Goal: Feedback & Contribution: Submit feedback/report problem

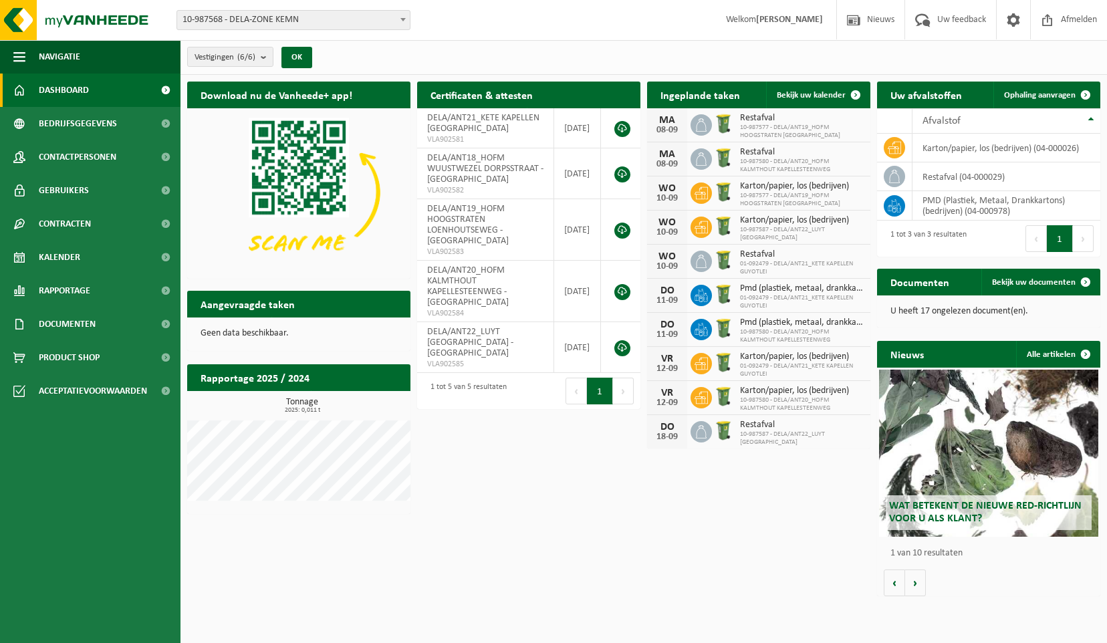
click at [707, 126] on icon at bounding box center [701, 124] width 13 height 13
click at [738, 124] on div "Restafval 10-987577 - DELA/ANT19_HOFM HOOGSTRATEN LOENHOUTSEWEG" at bounding box center [798, 125] width 130 height 29
click at [850, 94] on span at bounding box center [855, 95] width 27 height 27
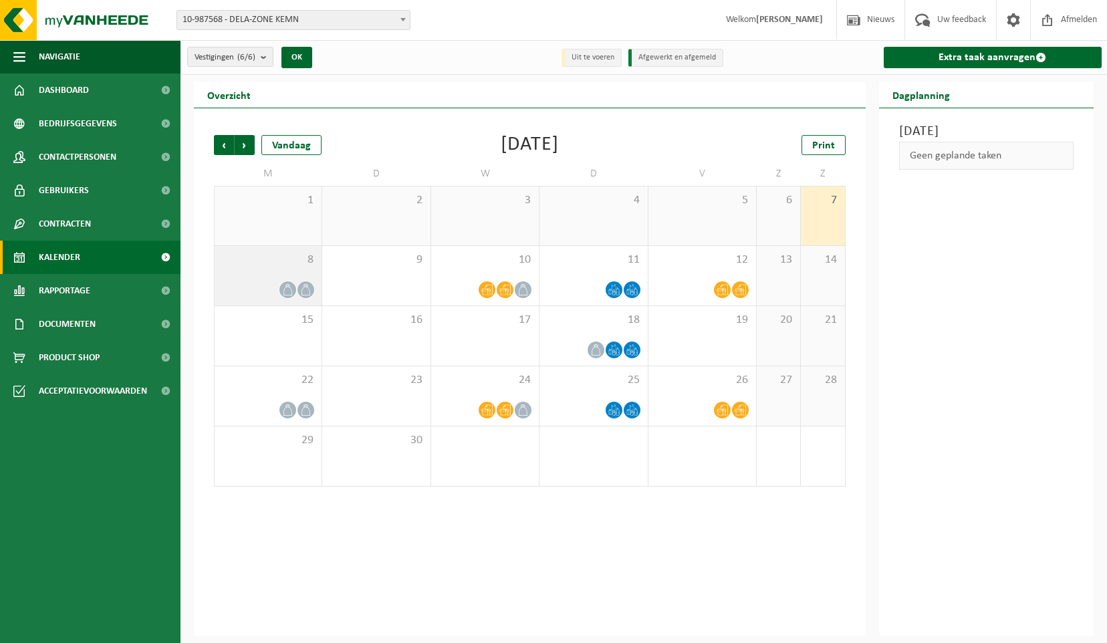
click at [292, 292] on icon at bounding box center [287, 289] width 9 height 11
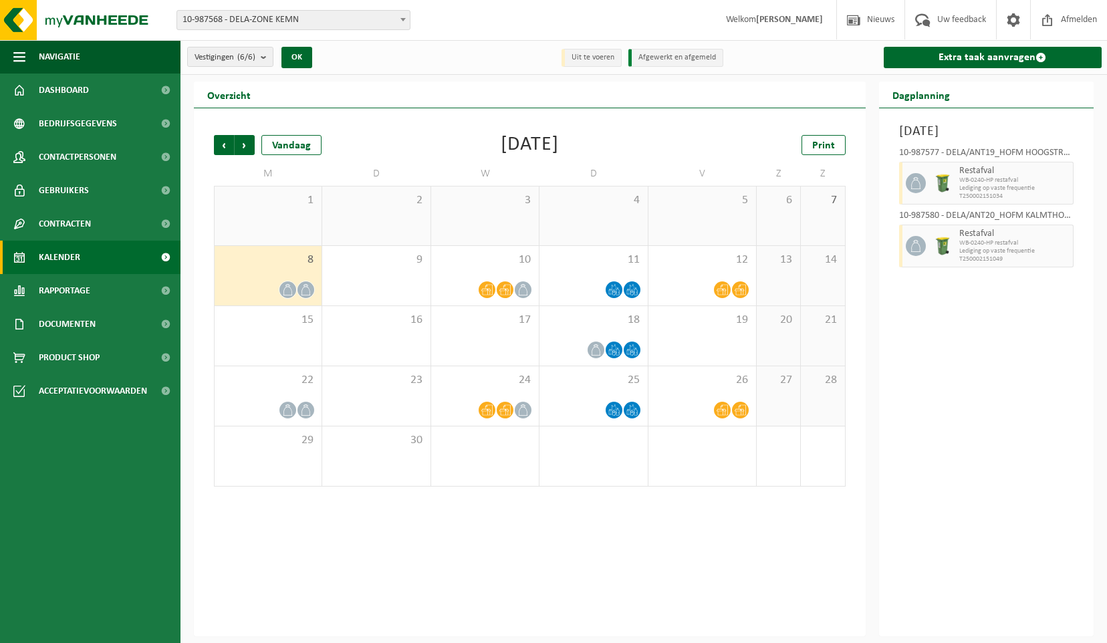
click at [1021, 185] on span "Lediging op vaste frequentie" at bounding box center [1014, 189] width 111 height 8
click at [925, 191] on div at bounding box center [914, 183] width 30 height 43
drag, startPoint x: 927, startPoint y: 182, endPoint x: 914, endPoint y: 186, distance: 14.0
click at [921, 184] on div at bounding box center [914, 183] width 30 height 43
drag, startPoint x: 913, startPoint y: 184, endPoint x: 937, endPoint y: 181, distance: 24.2
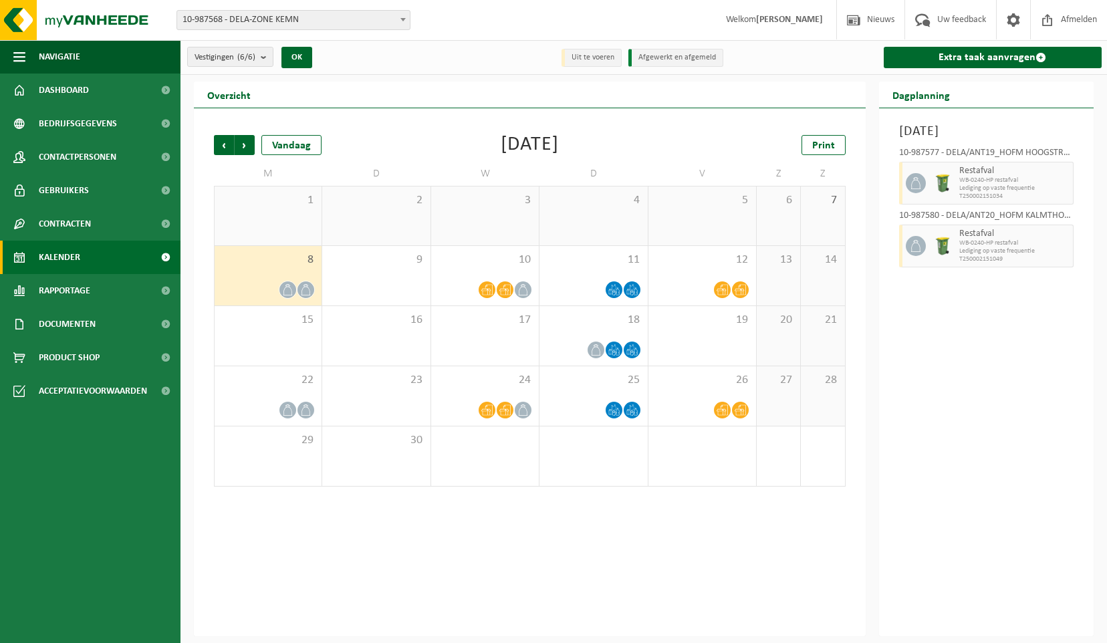
click at [913, 184] on icon at bounding box center [916, 183] width 12 height 12
click at [975, 180] on span "WB-0240-HP restafval" at bounding box center [1014, 180] width 111 height 8
drag, startPoint x: 975, startPoint y: 180, endPoint x: 1023, endPoint y: 175, distance: 48.4
click at [1023, 175] on span "Restafval" at bounding box center [1014, 171] width 111 height 11
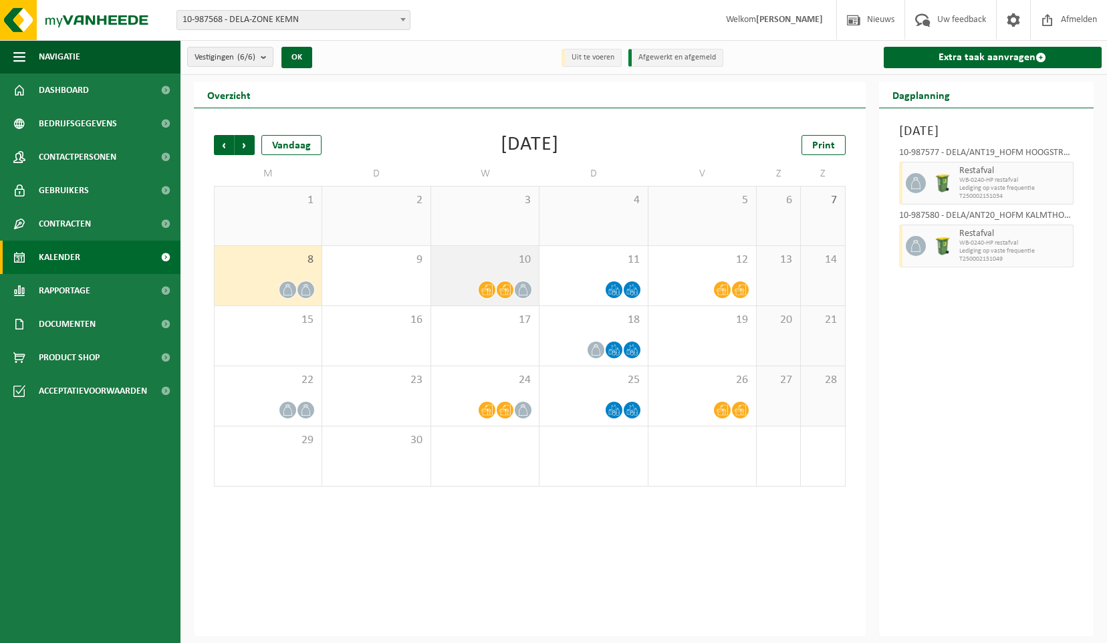
click at [489, 291] on icon at bounding box center [486, 290] width 11 height 11
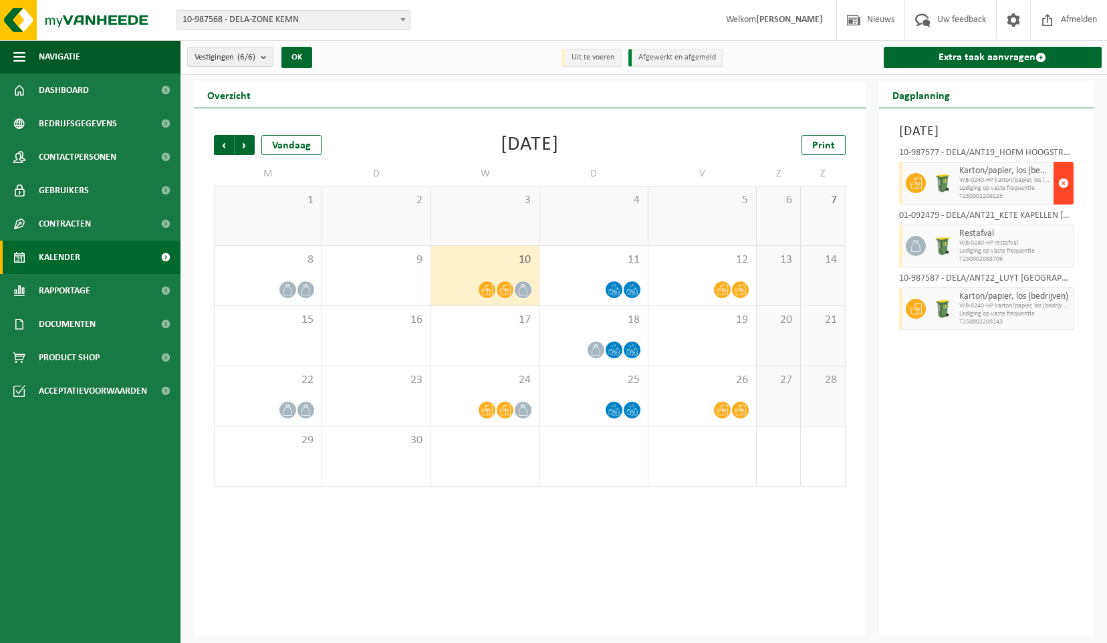
click at [1064, 197] on span "button" at bounding box center [1063, 183] width 11 height 27
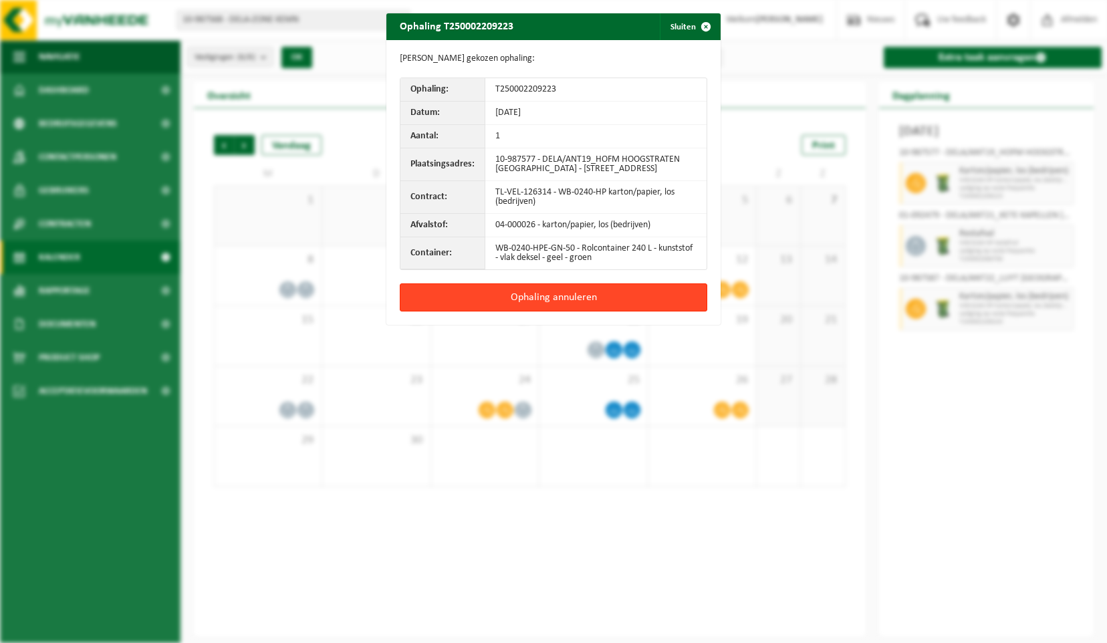
click at [608, 309] on button "Ophaling annuleren" at bounding box center [554, 297] width 308 height 28
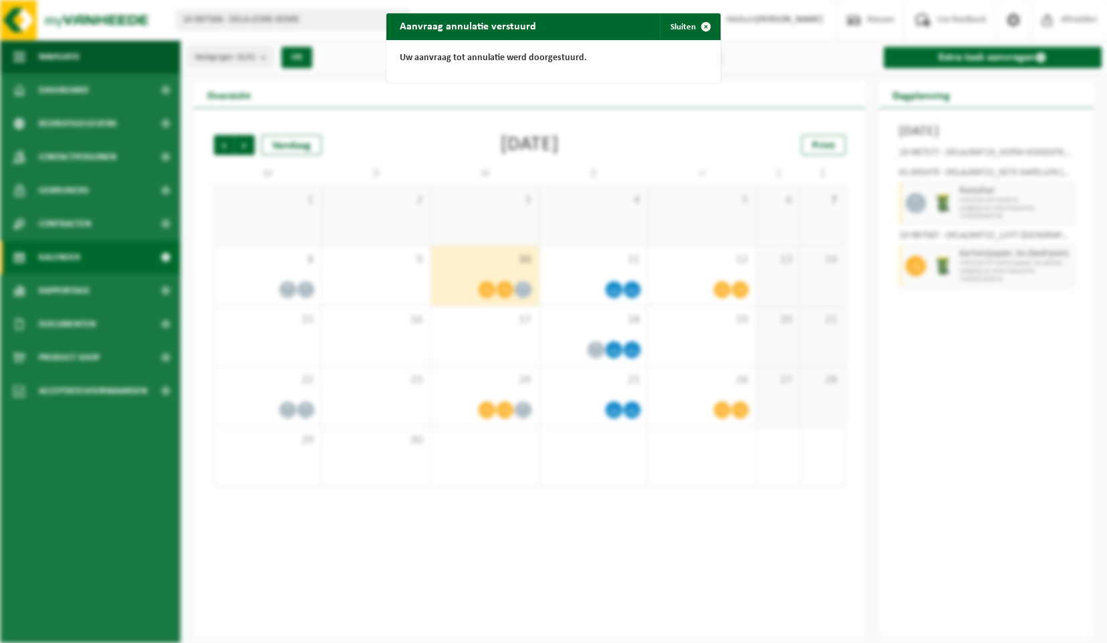
click at [948, 211] on div "Aanvraag annulatie verstuurd Sluiten Uw aanvraag tot annulatie werd doorgestuur…" at bounding box center [553, 321] width 1107 height 643
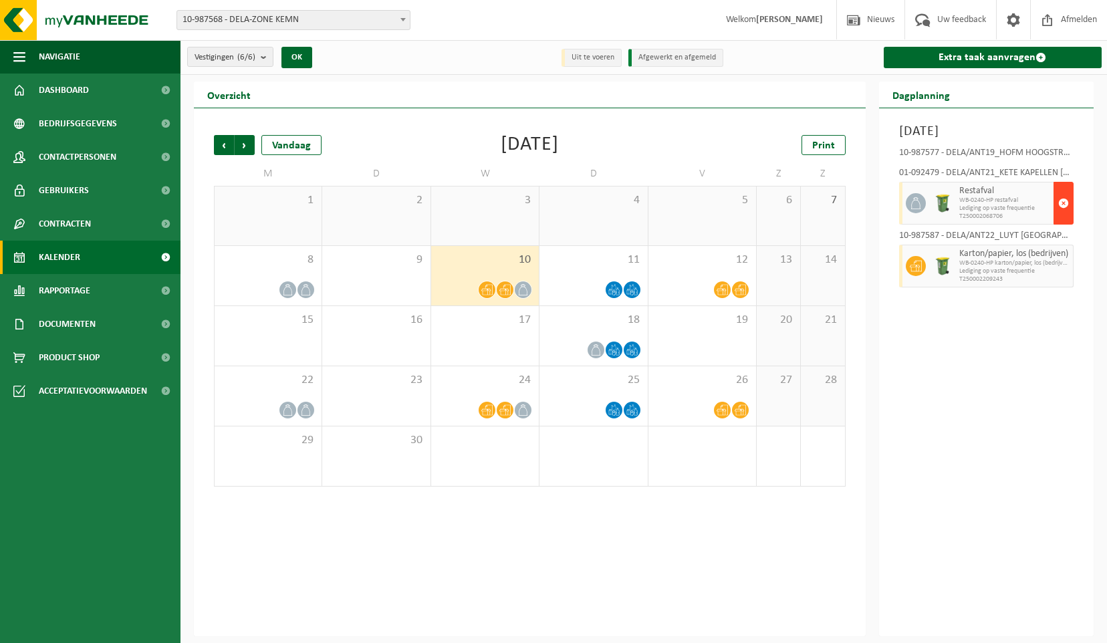
click at [1066, 217] on span "button" at bounding box center [1063, 203] width 11 height 27
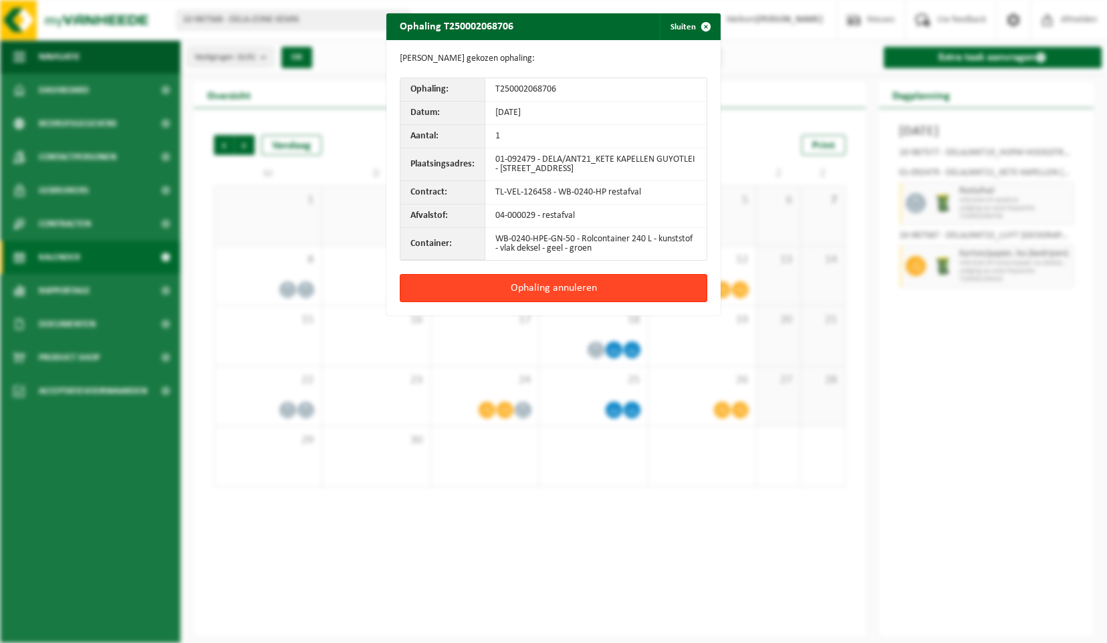
click at [588, 297] on button "Ophaling annuleren" at bounding box center [554, 288] width 308 height 28
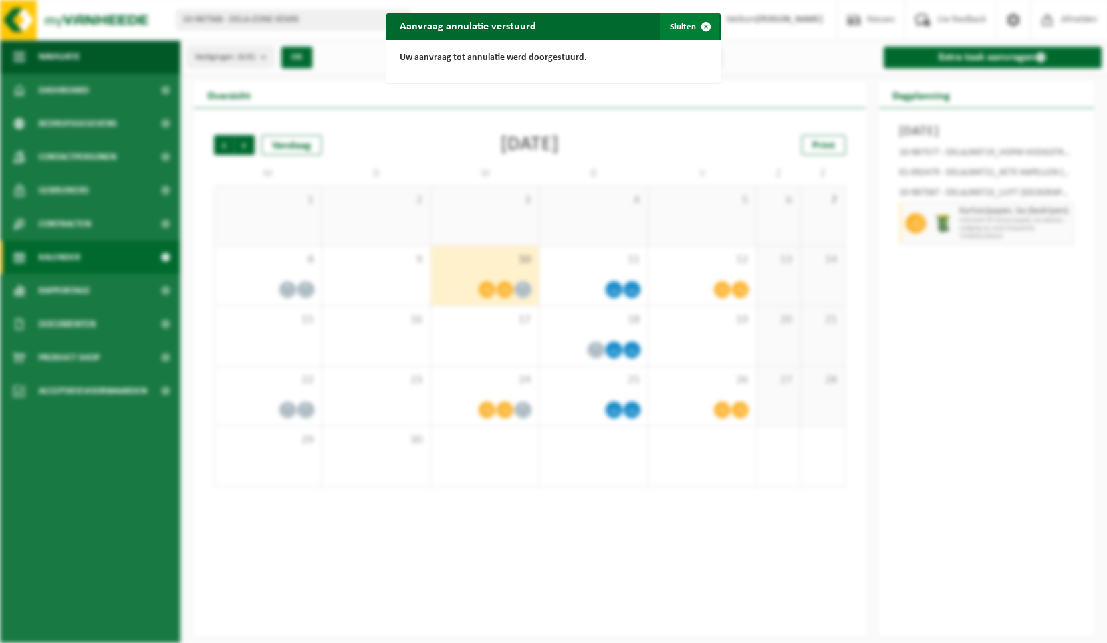
click at [682, 31] on button "Sluiten" at bounding box center [689, 26] width 59 height 27
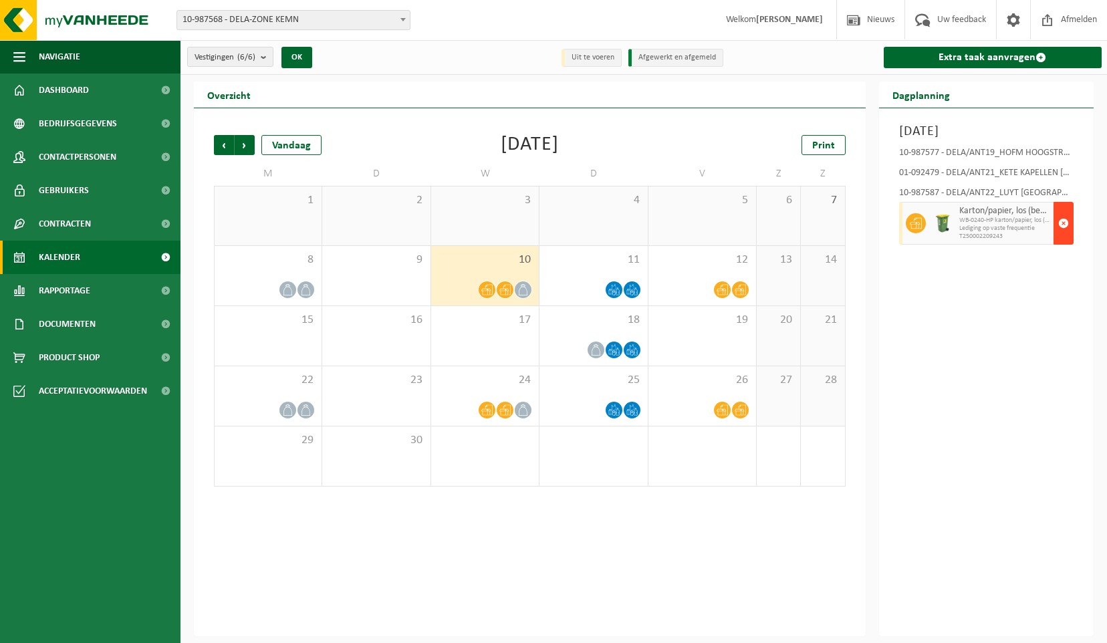
click at [1060, 237] on span "button" at bounding box center [1063, 223] width 11 height 27
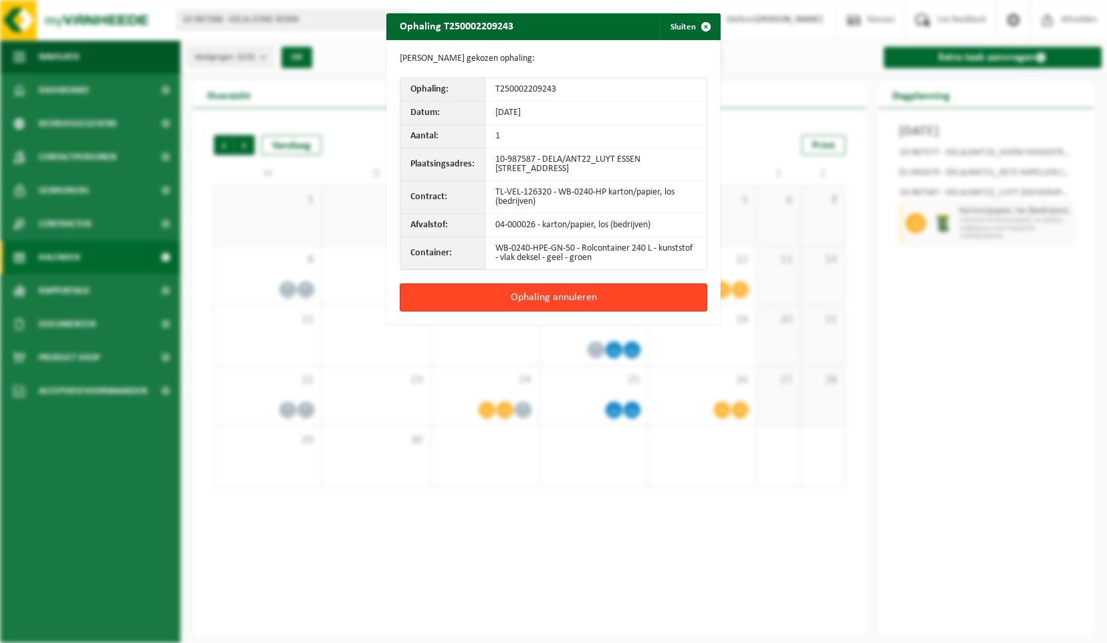
click at [616, 305] on button "Ophaling annuleren" at bounding box center [554, 297] width 308 height 28
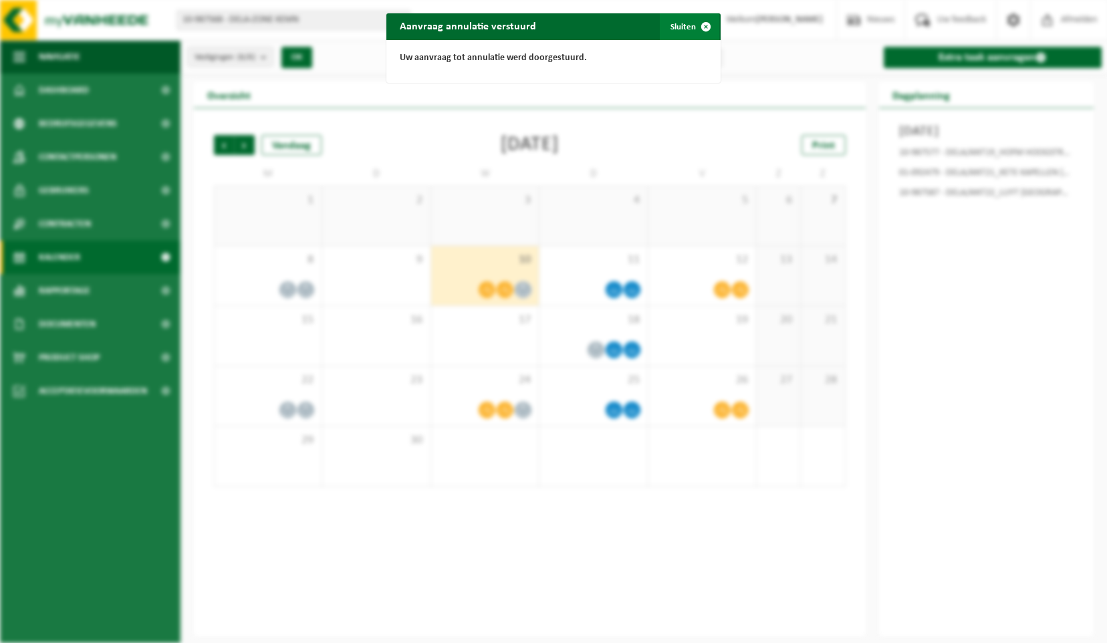
click at [703, 28] on span "button" at bounding box center [706, 26] width 27 height 27
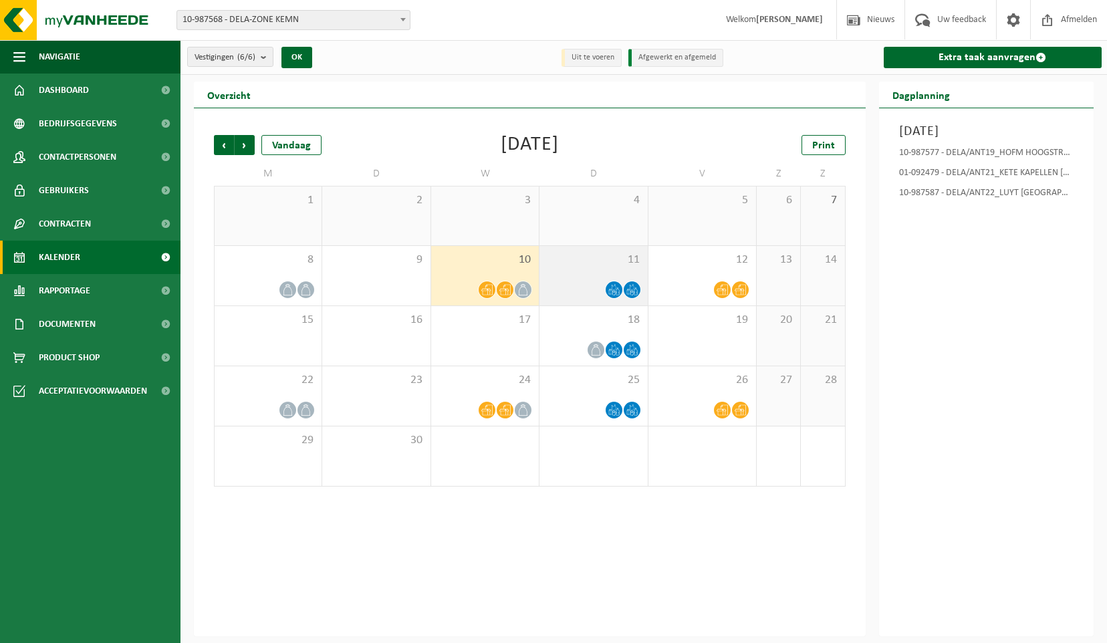
click at [612, 294] on icon at bounding box center [613, 289] width 11 height 11
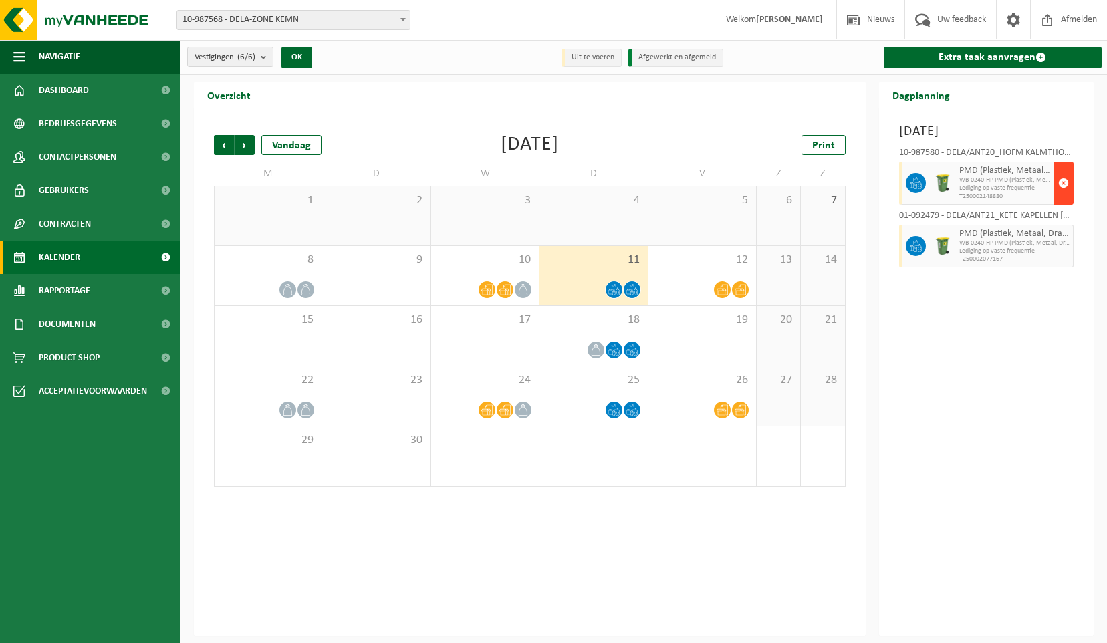
click at [1067, 197] on span "button" at bounding box center [1063, 183] width 11 height 27
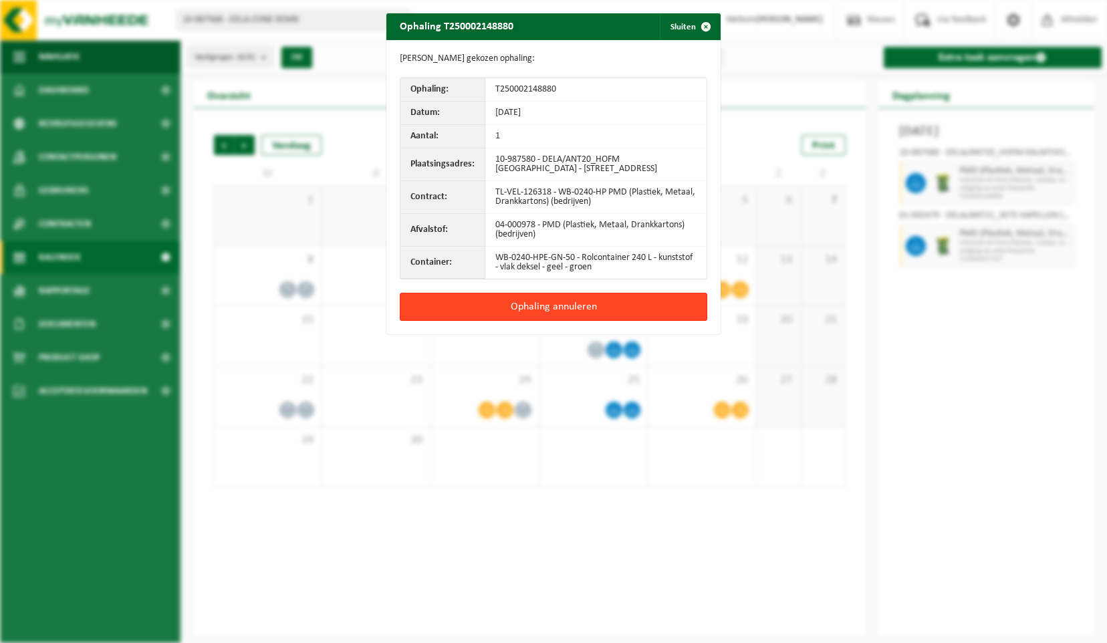
click at [588, 321] on button "Ophaling annuleren" at bounding box center [554, 307] width 308 height 28
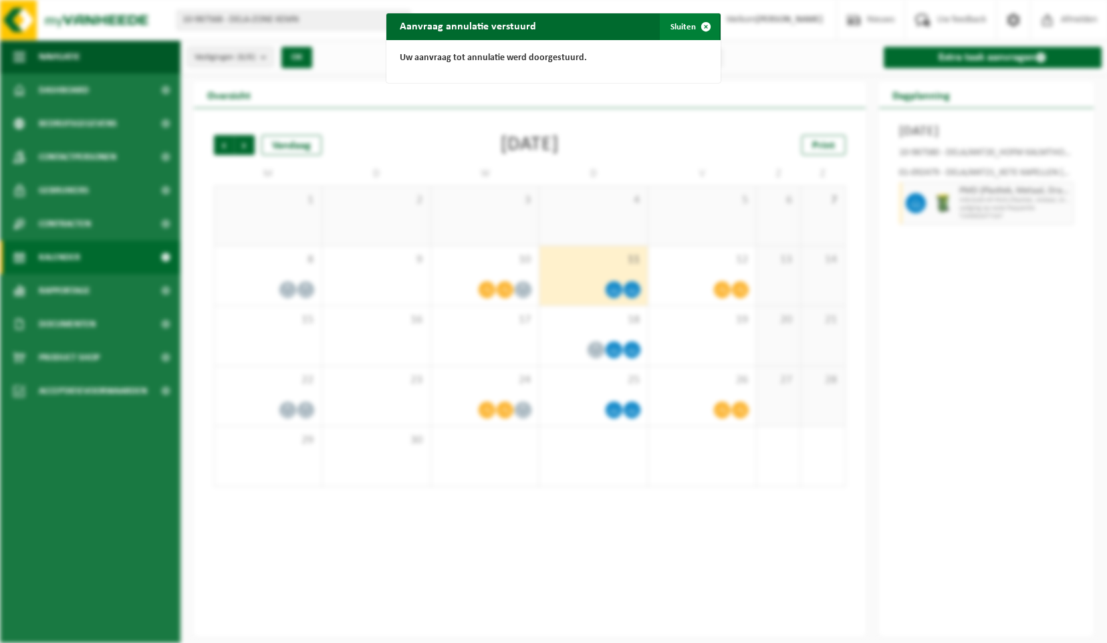
drag, startPoint x: 703, startPoint y: 27, endPoint x: 677, endPoint y: 98, distance: 75.7
click at [703, 28] on span "button" at bounding box center [706, 26] width 27 height 27
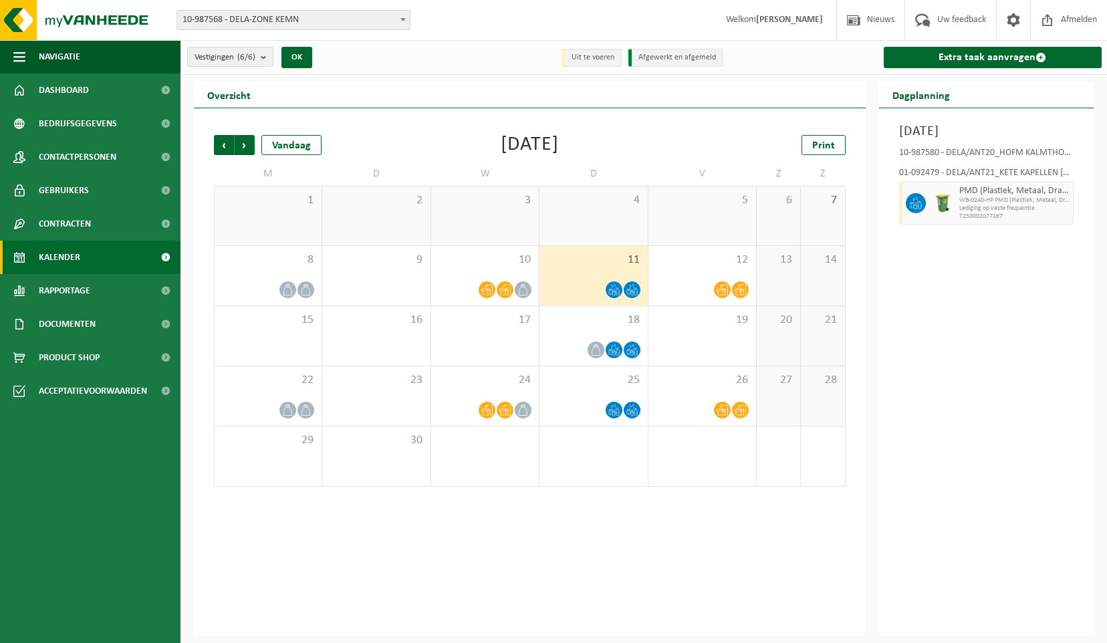
click at [638, 295] on icon at bounding box center [631, 289] width 11 height 11
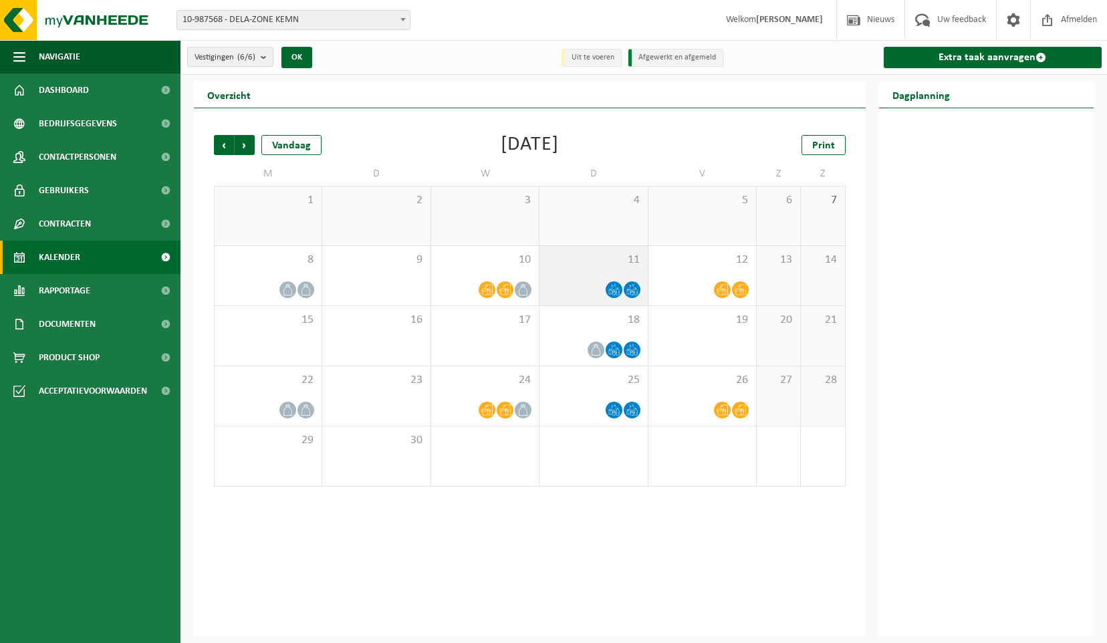
click at [634, 290] on icon at bounding box center [631, 289] width 11 height 11
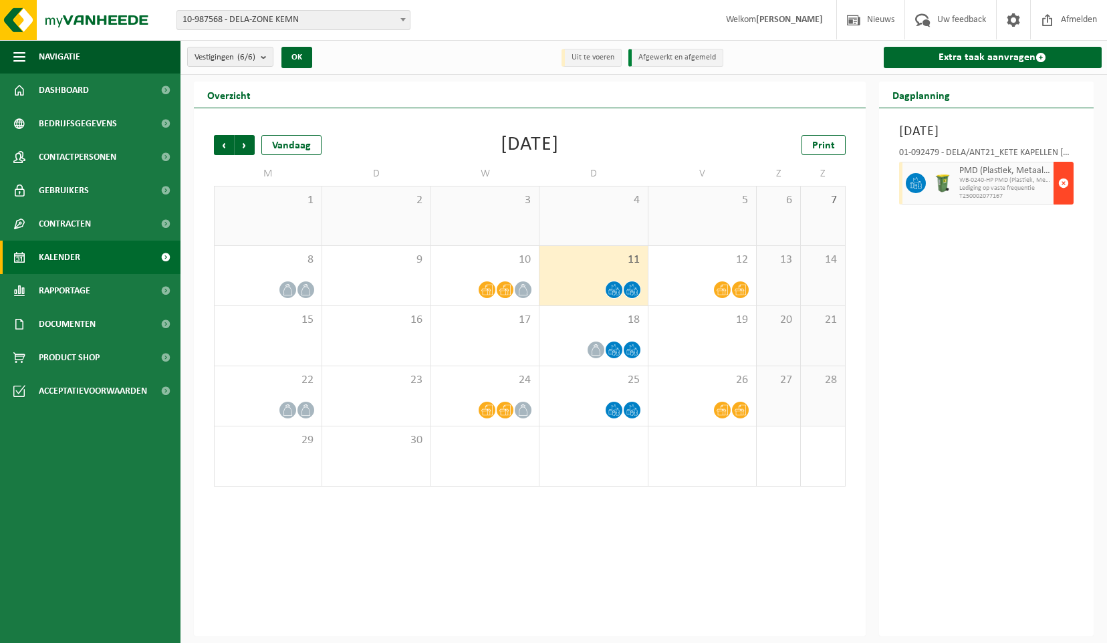
click at [1056, 202] on button "button" at bounding box center [1064, 183] width 20 height 43
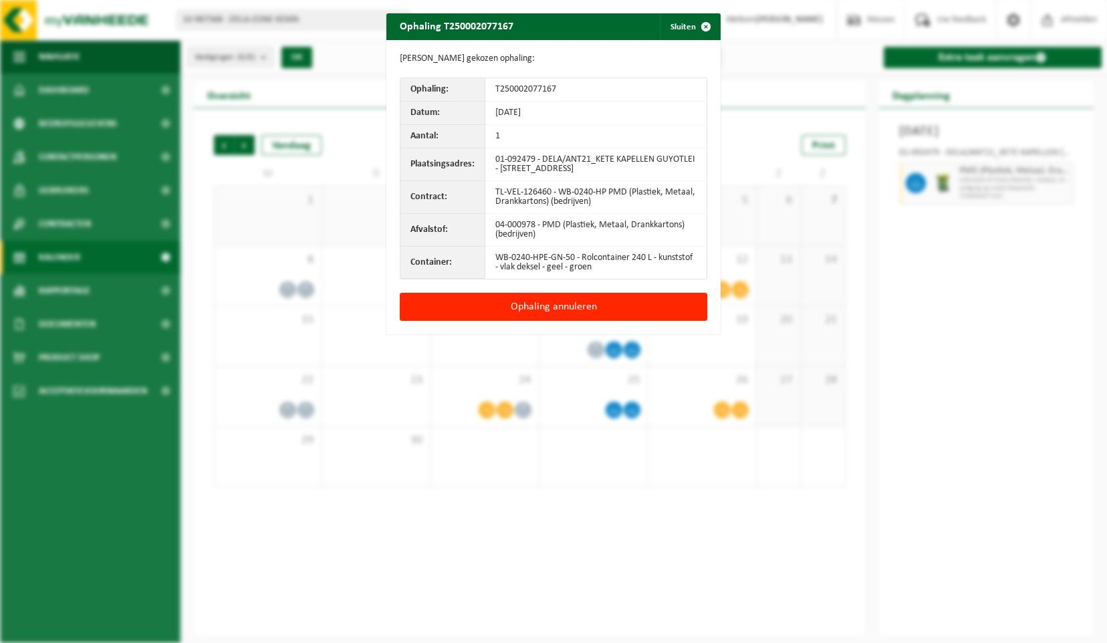
click at [567, 301] on button "Ophaling annuleren" at bounding box center [554, 307] width 308 height 28
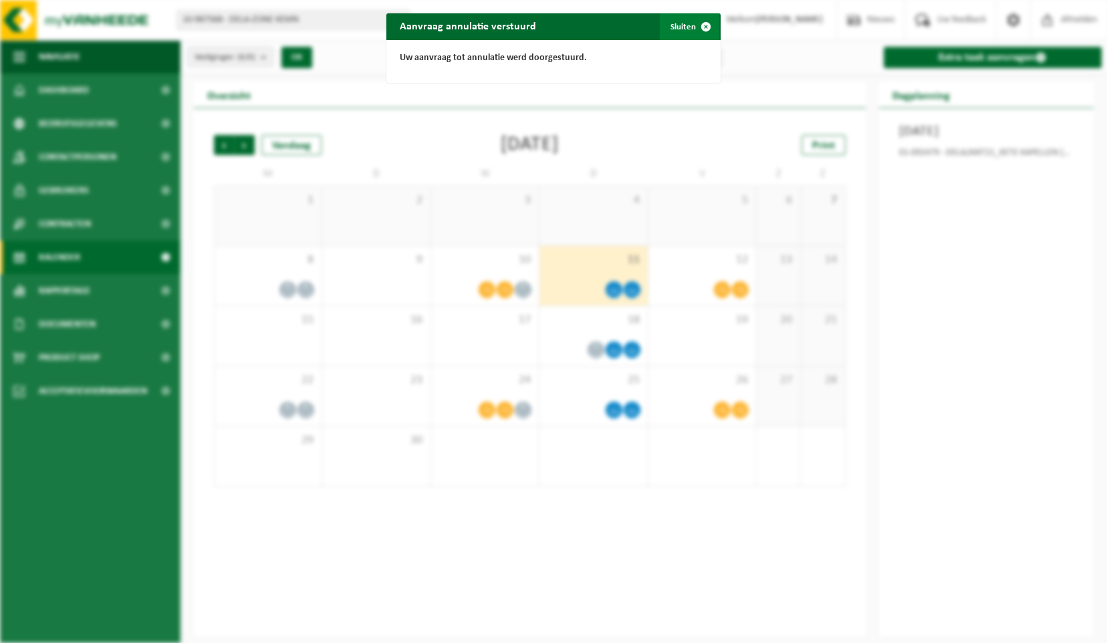
click at [705, 25] on span "button" at bounding box center [706, 26] width 27 height 27
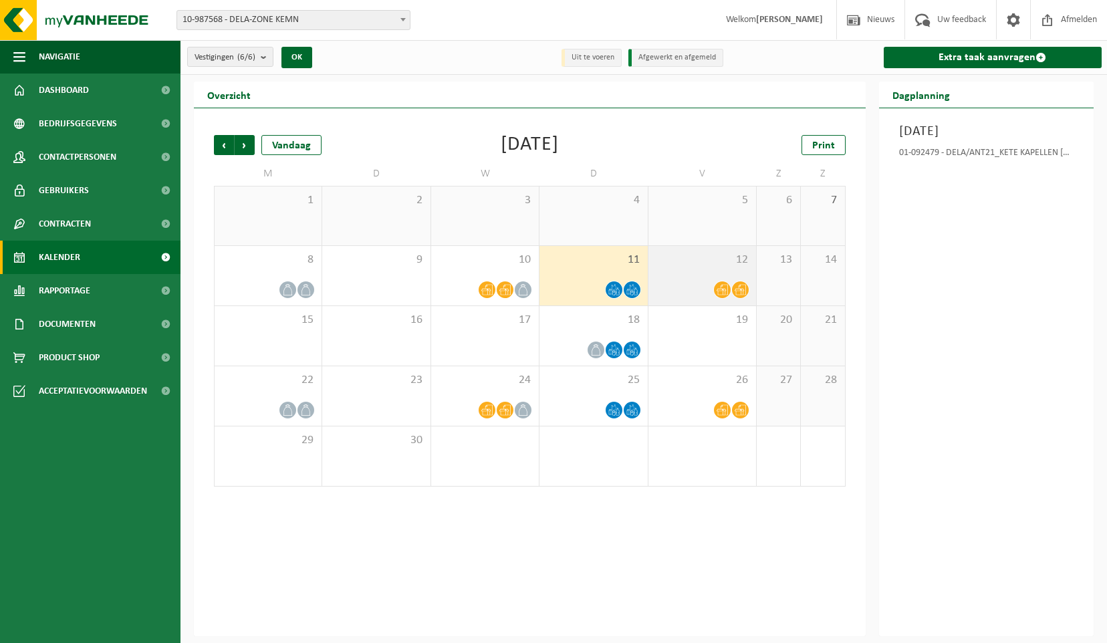
click at [722, 292] on icon at bounding box center [722, 289] width 11 height 11
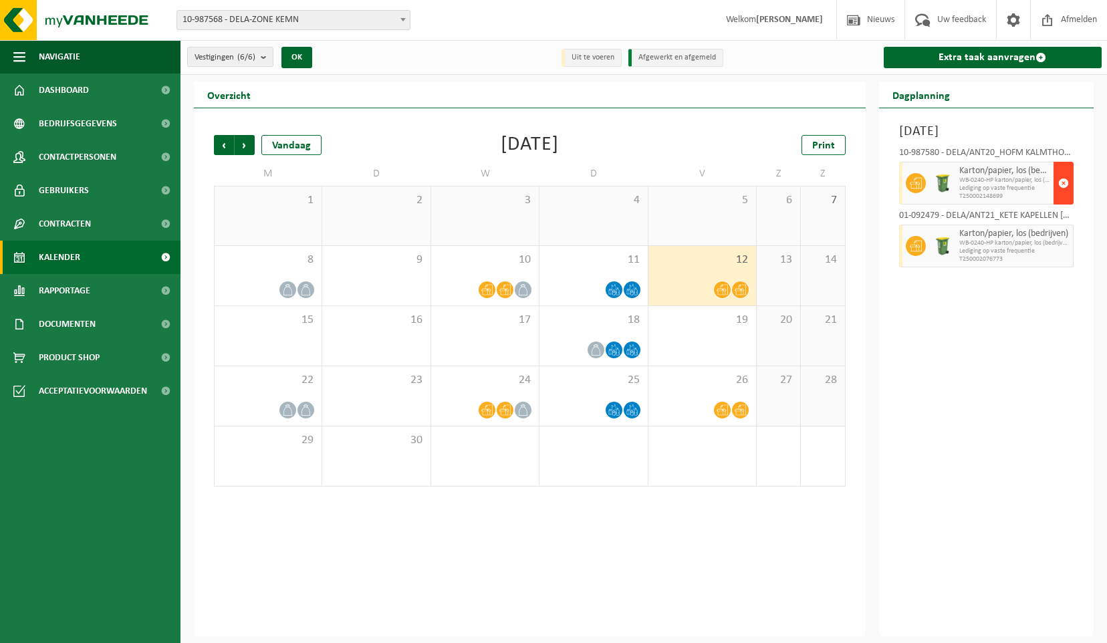
drag, startPoint x: 1063, startPoint y: 177, endPoint x: 1061, endPoint y: 185, distance: 7.6
click at [1062, 183] on span "button" at bounding box center [1063, 183] width 11 height 27
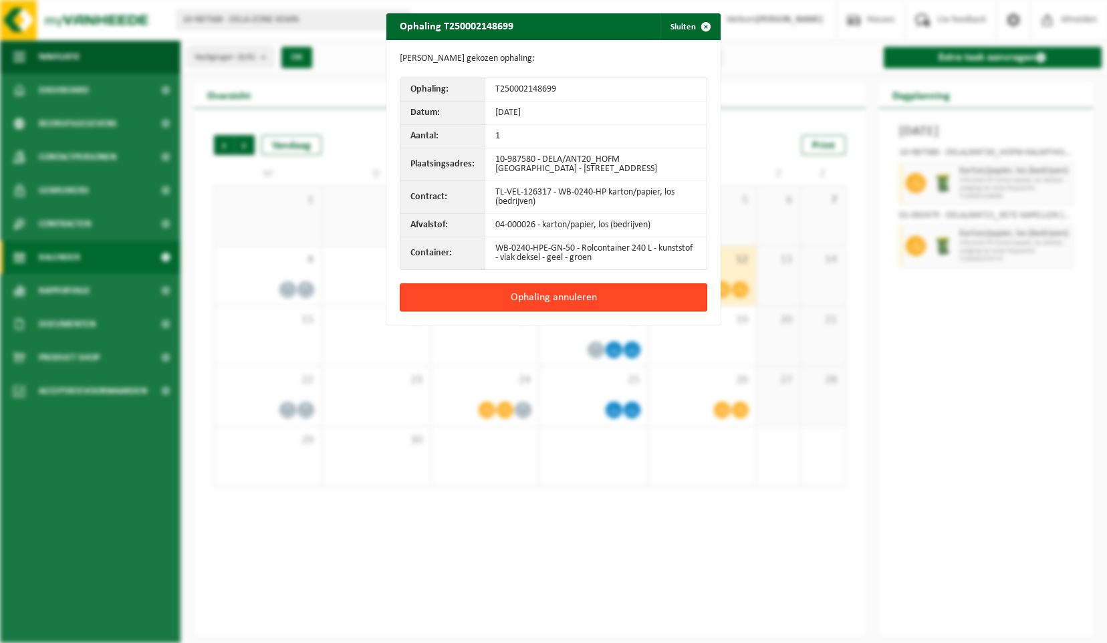
click at [610, 312] on button "Ophaling annuleren" at bounding box center [554, 297] width 308 height 28
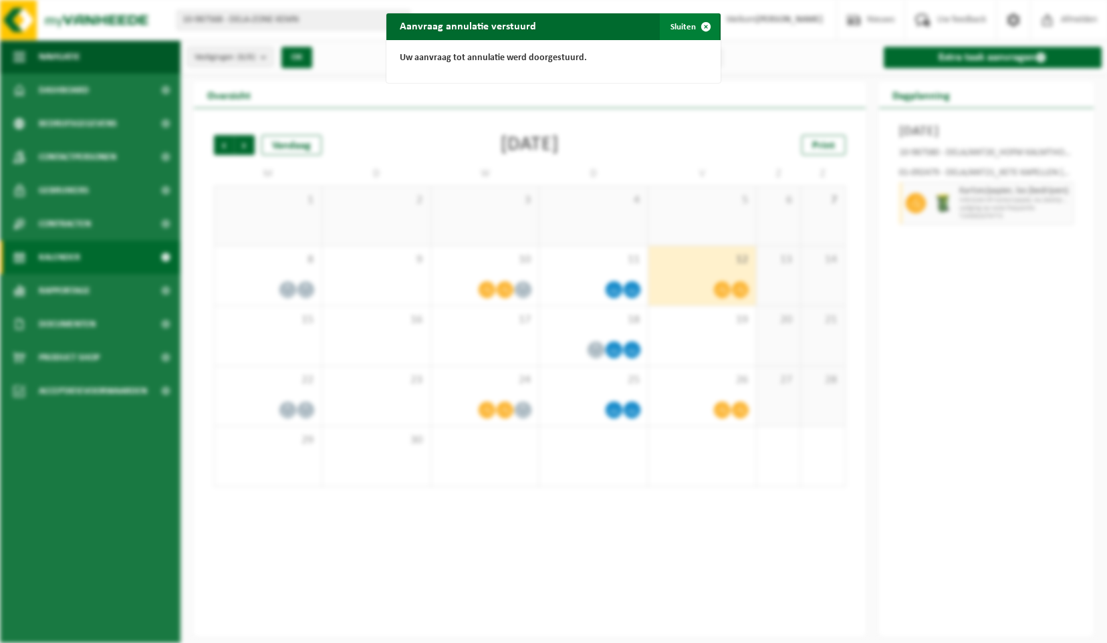
drag, startPoint x: 699, startPoint y: 28, endPoint x: 703, endPoint y: 37, distance: 9.9
click at [701, 29] on span "button" at bounding box center [706, 26] width 27 height 27
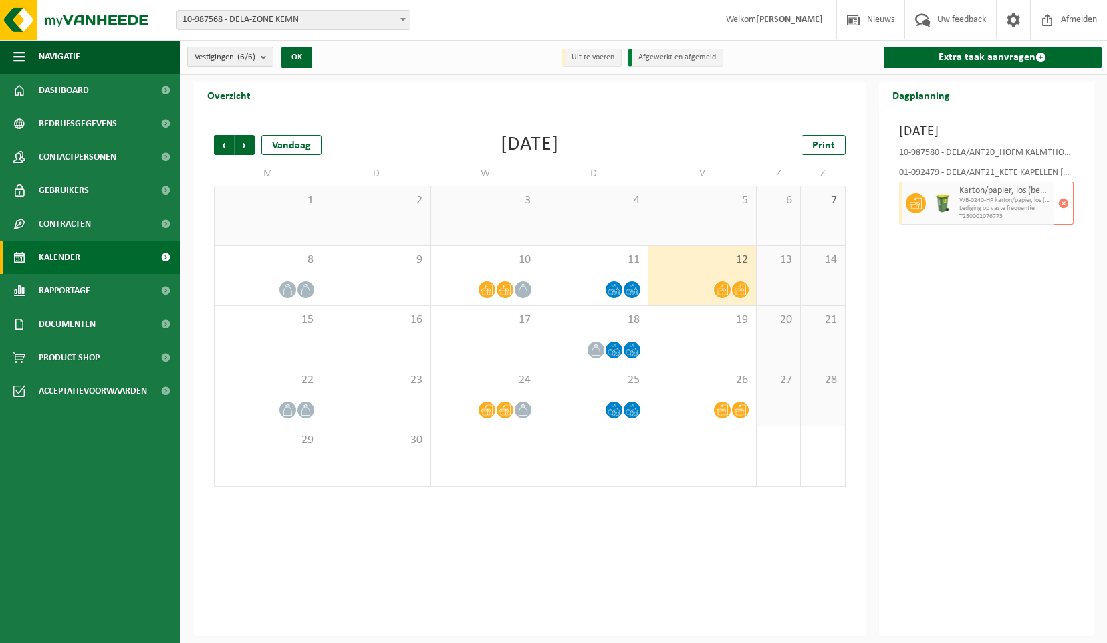
click at [972, 213] on span "T250002076773" at bounding box center [1005, 217] width 92 height 8
click at [1060, 203] on span "button" at bounding box center [1063, 203] width 11 height 27
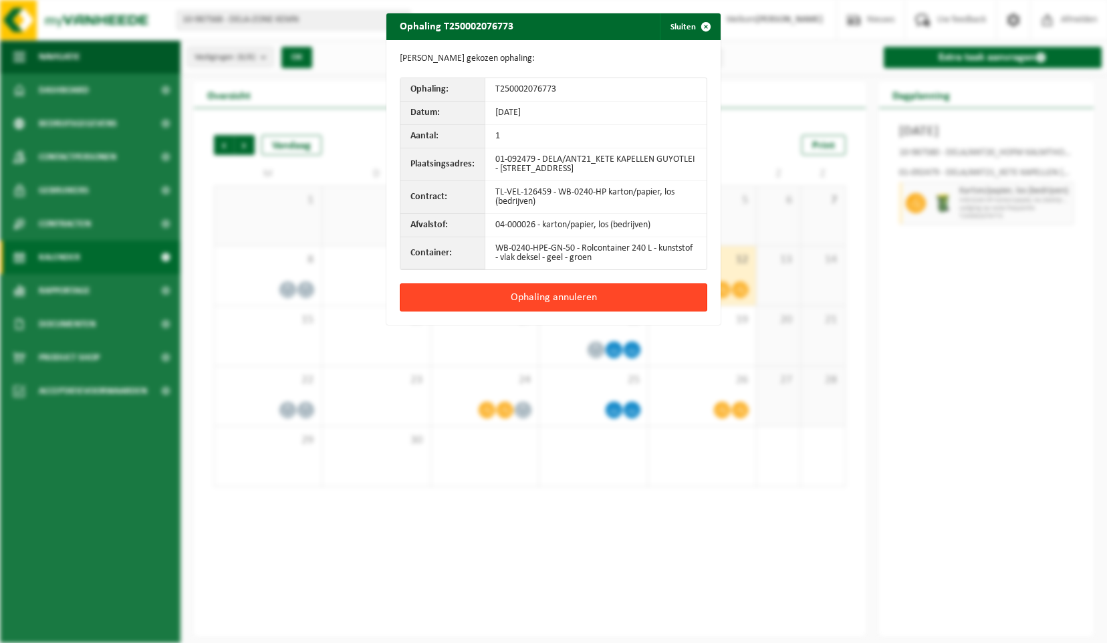
click at [546, 295] on button "Ophaling annuleren" at bounding box center [554, 297] width 308 height 28
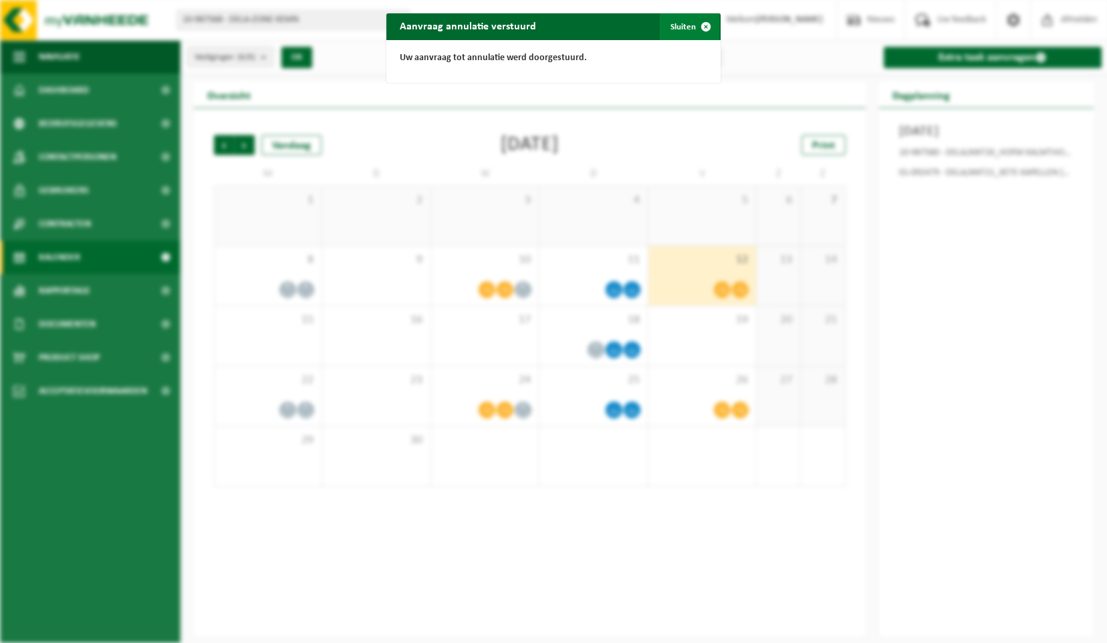
drag, startPoint x: 701, startPoint y: 27, endPoint x: 703, endPoint y: 40, distance: 12.9
click at [701, 29] on span "button" at bounding box center [706, 26] width 27 height 27
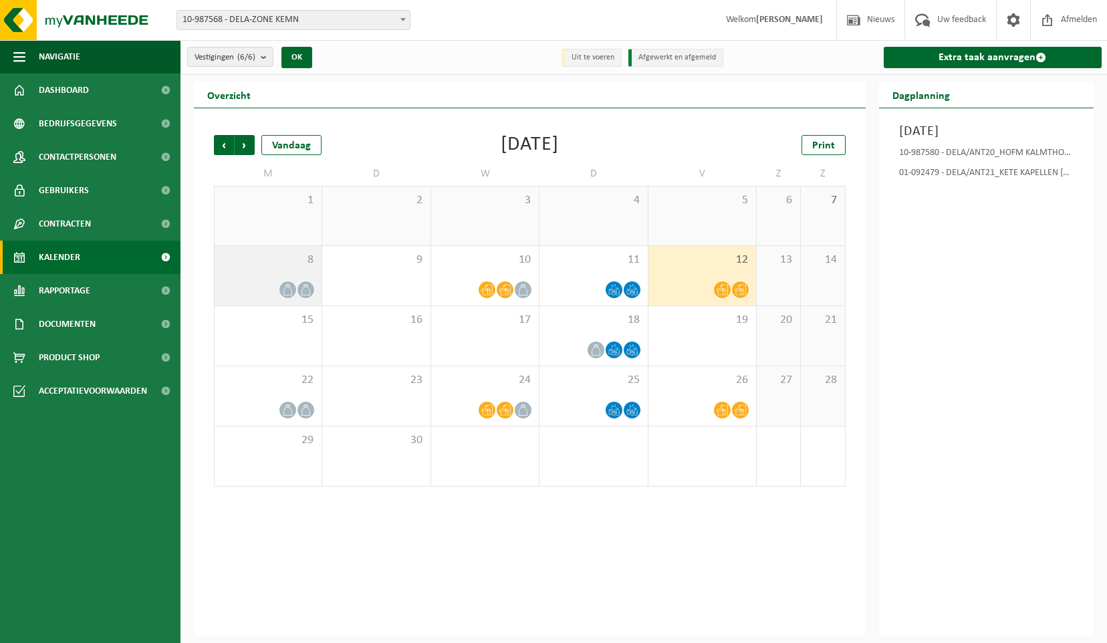
click at [289, 291] on icon at bounding box center [287, 289] width 11 height 11
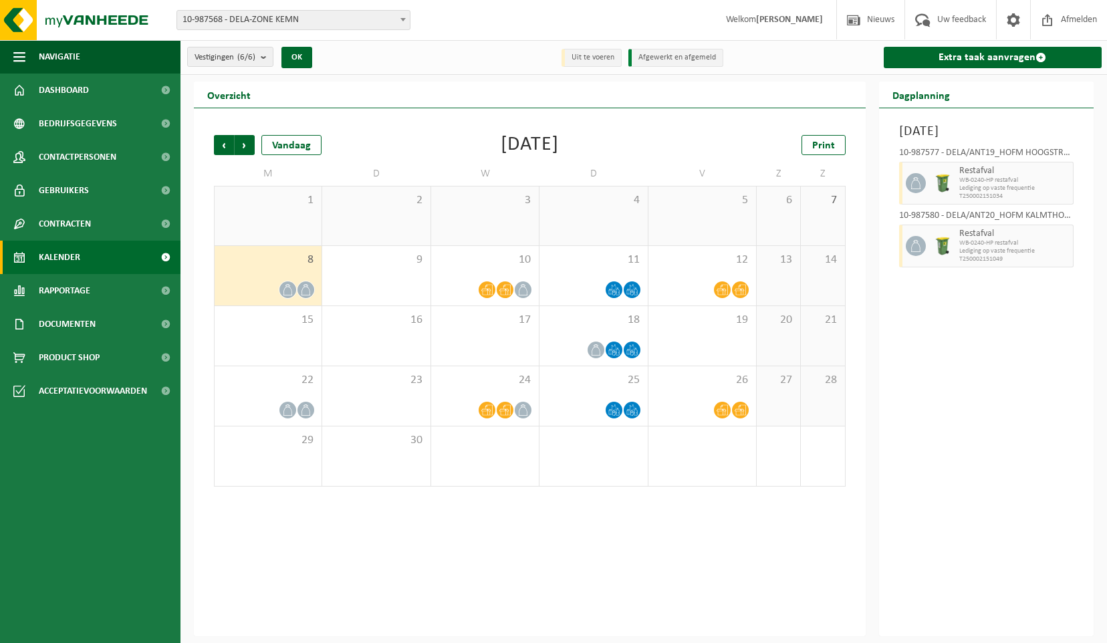
click at [1070, 193] on div "Restafval WB-0240-HP restafval Lediging op vaste frequentie T250002151034" at bounding box center [1015, 183] width 118 height 43
click at [597, 349] on icon at bounding box center [595, 349] width 11 height 11
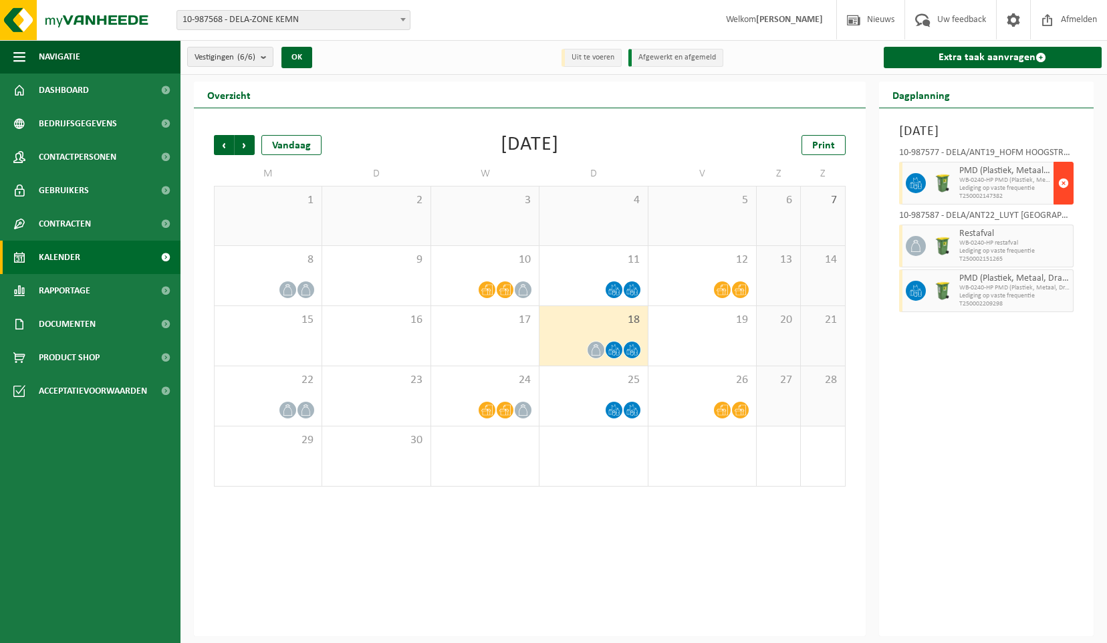
click at [1065, 197] on span "button" at bounding box center [1063, 183] width 11 height 27
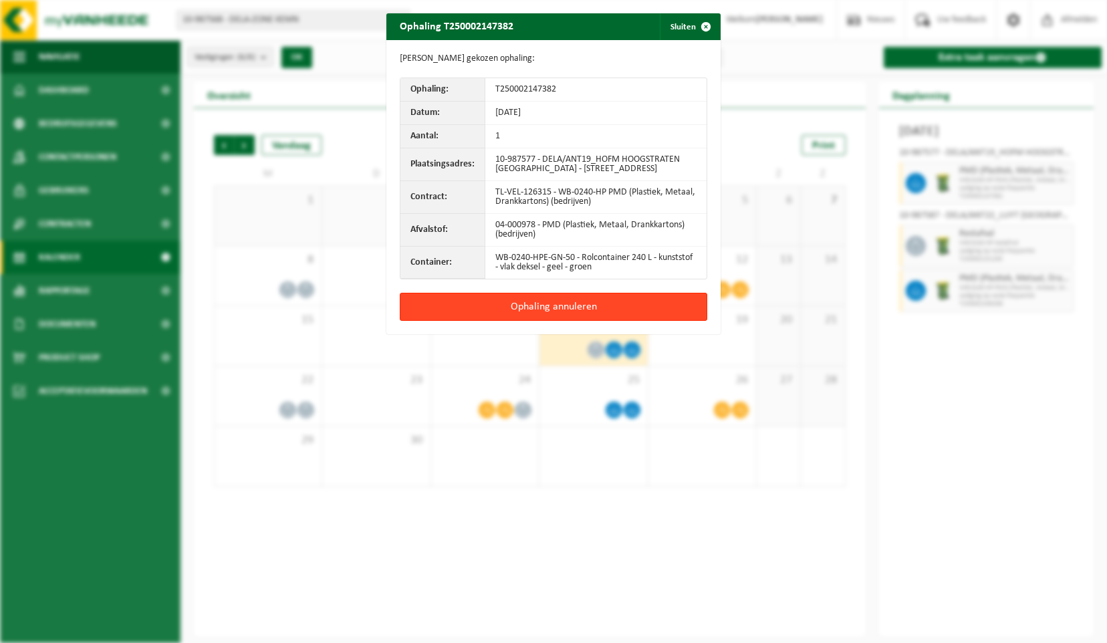
click at [648, 319] on button "Ophaling annuleren" at bounding box center [554, 307] width 308 height 28
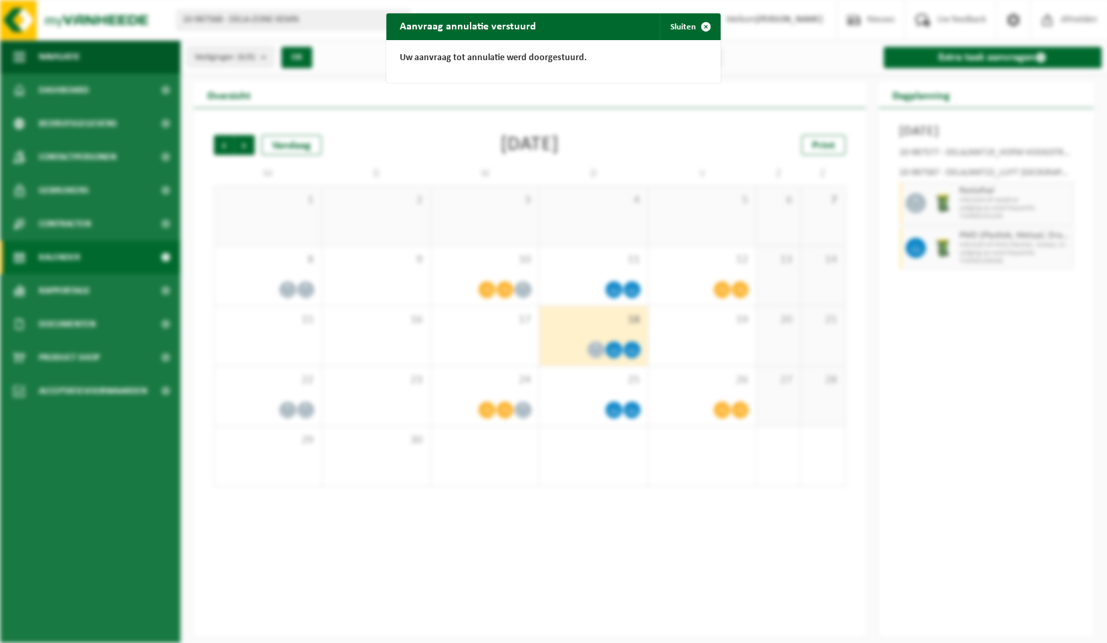
click at [1001, 218] on div "Aanvraag annulatie verstuurd Sluiten Uw aanvraag tot annulatie werd doorgestuur…" at bounding box center [553, 321] width 1107 height 643
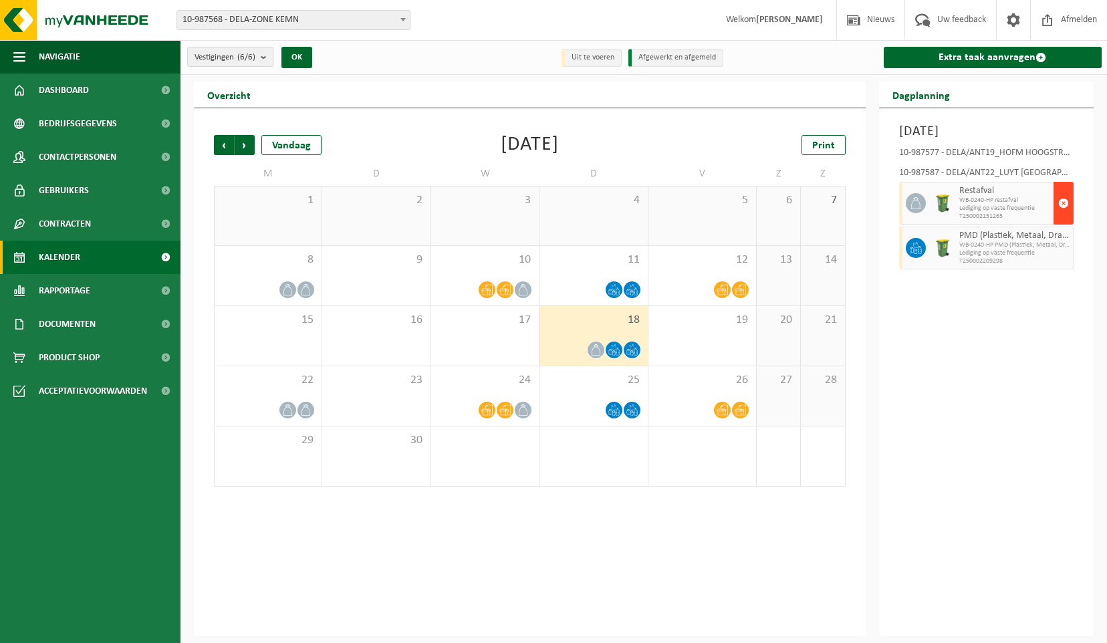
click at [1067, 217] on span "button" at bounding box center [1063, 203] width 11 height 27
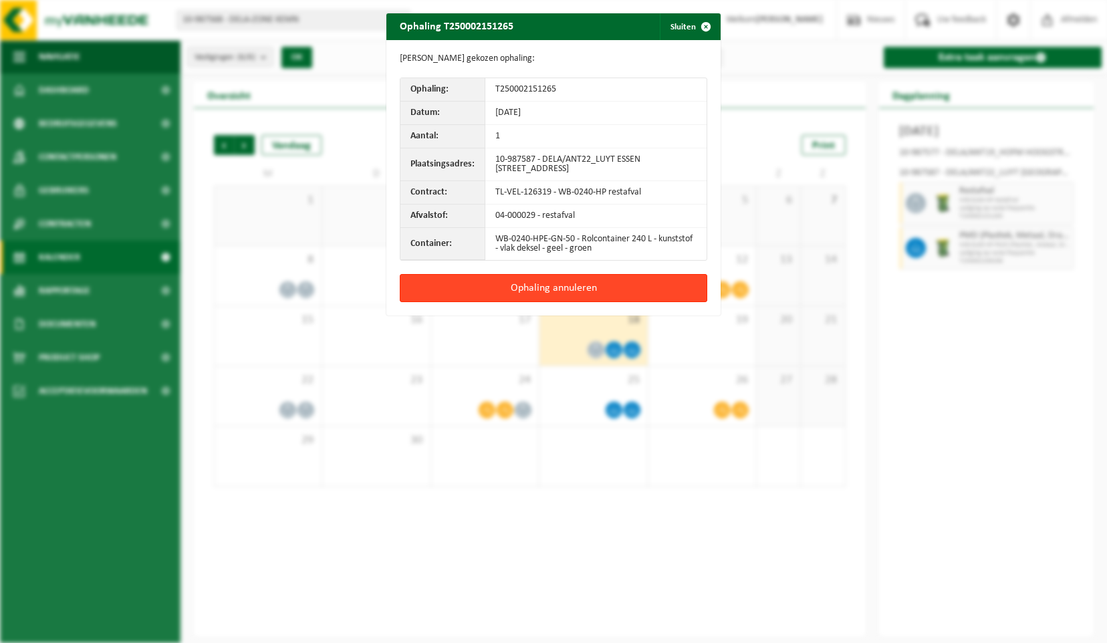
click at [589, 292] on button "Ophaling annuleren" at bounding box center [554, 288] width 308 height 28
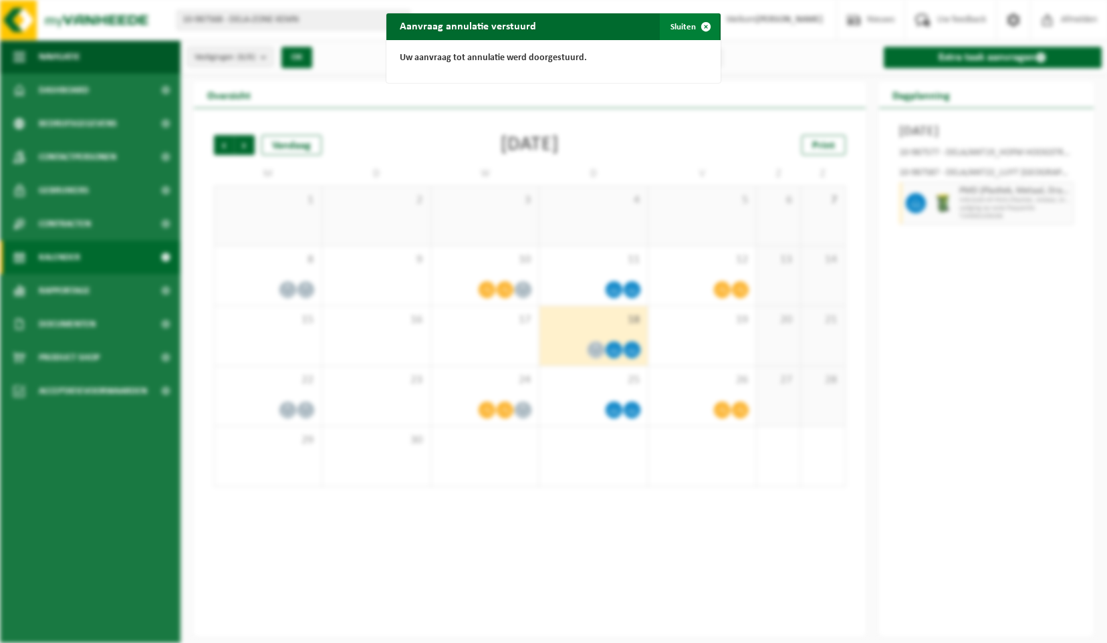
click at [701, 30] on span "button" at bounding box center [706, 26] width 27 height 27
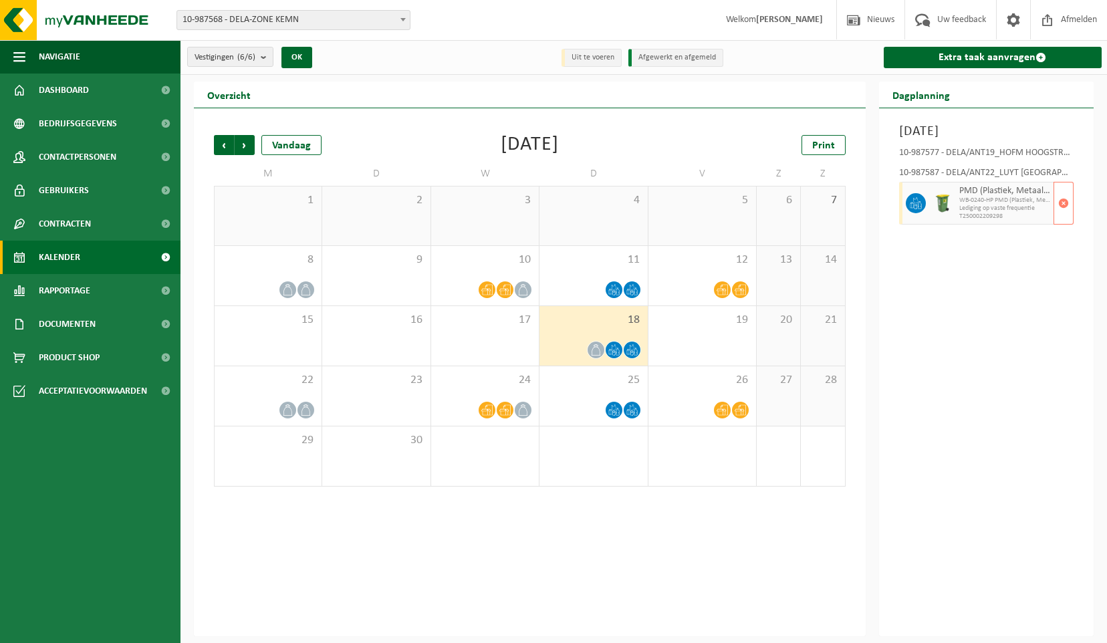
click at [971, 213] on span "Lediging op vaste frequentie" at bounding box center [1005, 209] width 92 height 8
click at [1062, 217] on span "button" at bounding box center [1063, 203] width 11 height 27
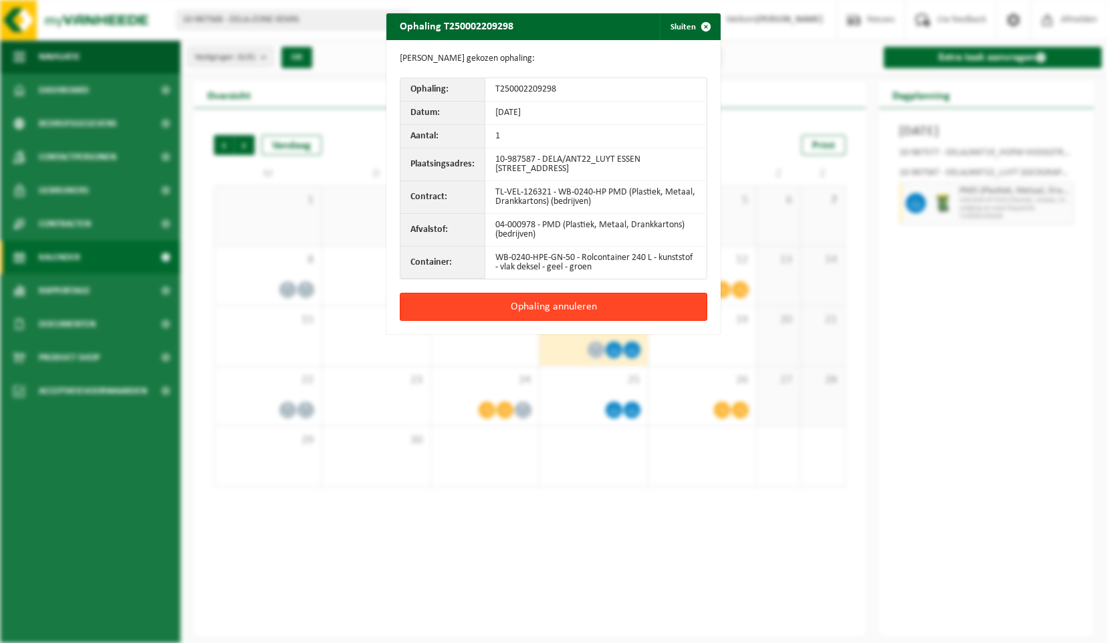
click at [564, 303] on button "Ophaling annuleren" at bounding box center [554, 307] width 308 height 28
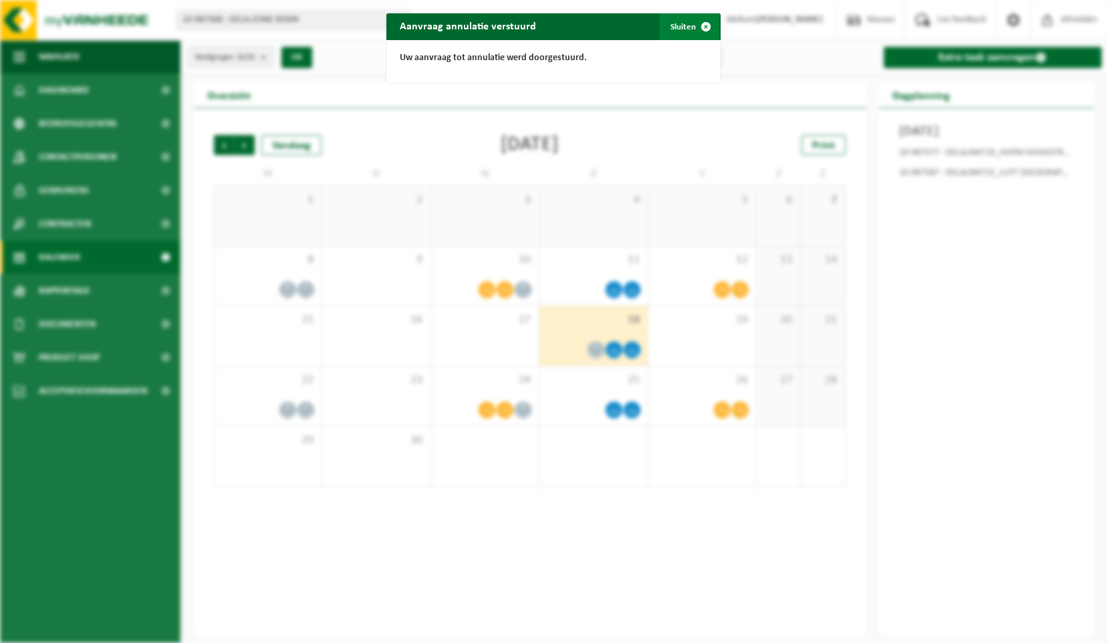
click at [699, 32] on span "button" at bounding box center [706, 26] width 27 height 27
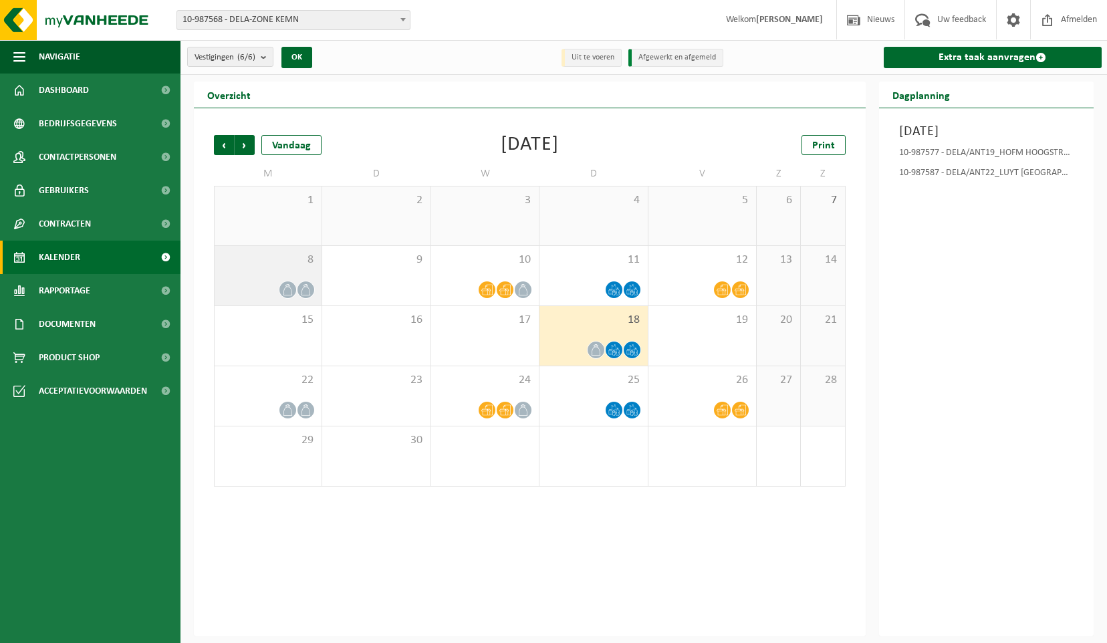
click at [292, 291] on icon at bounding box center [287, 289] width 11 height 11
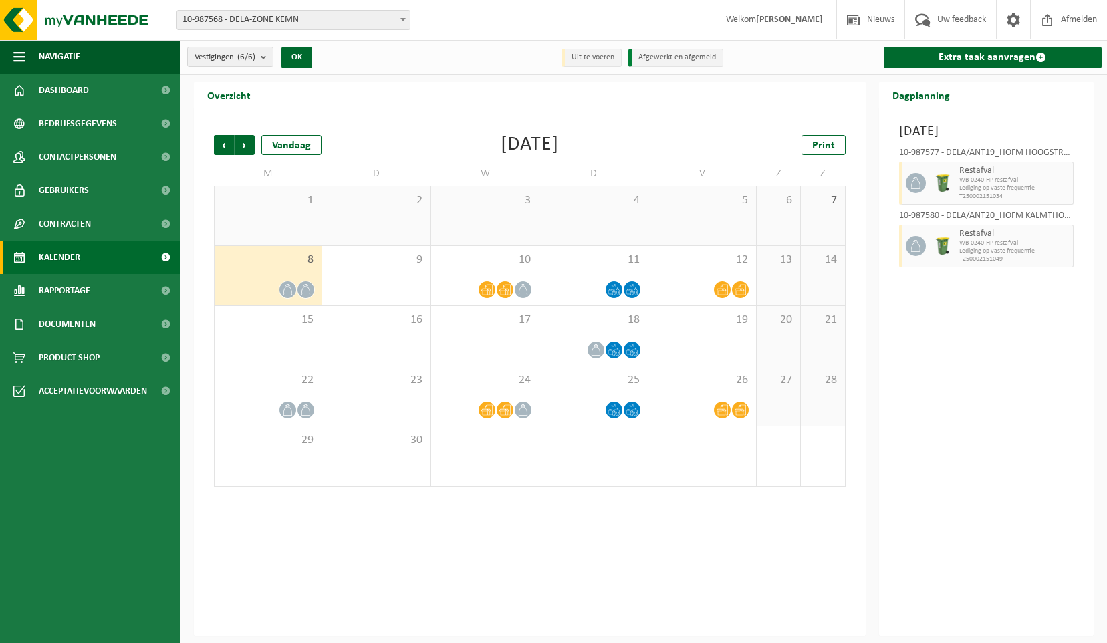
click at [916, 187] on icon at bounding box center [916, 183] width 12 height 12
drag, startPoint x: 916, startPoint y: 187, endPoint x: 971, endPoint y: 206, distance: 58.6
click at [971, 206] on div "10-987577 - DELA/ANT19_HOFM HOOGSTRATEN LOENHOUTSEWEG - HOOGSTRATEN Restafval W…" at bounding box center [986, 206] width 189 height 128
click at [965, 19] on span "Uw feedback" at bounding box center [961, 19] width 55 height 39
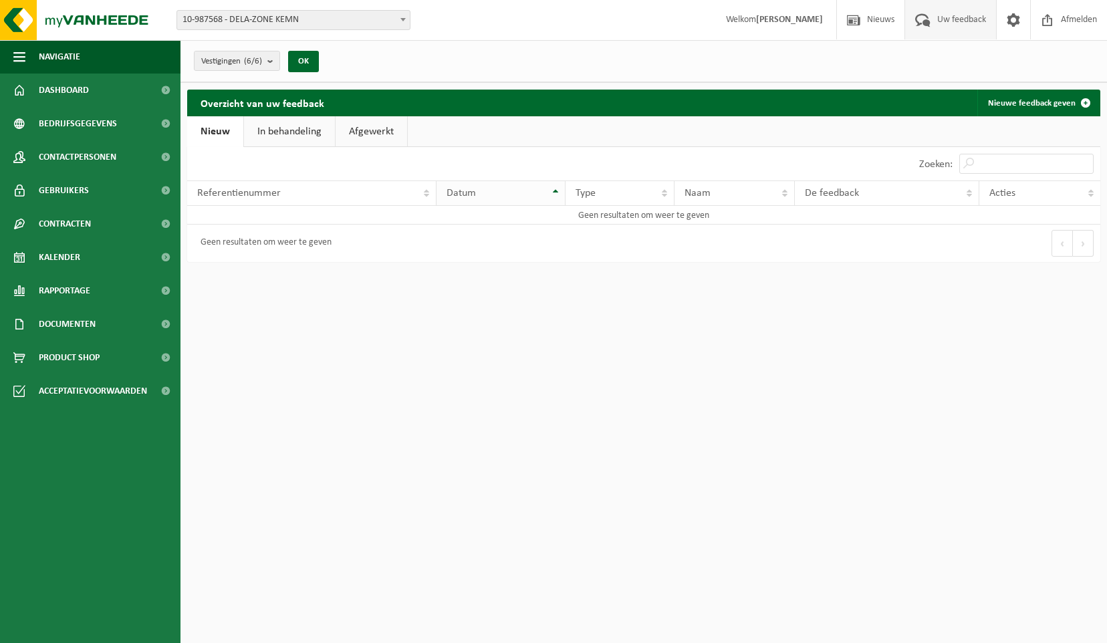
click at [477, 191] on div "Datum" at bounding box center [498, 193] width 102 height 11
click at [312, 193] on div "Referentienummer" at bounding box center [308, 193] width 222 height 11
click at [273, 193] on span "Referentienummer" at bounding box center [239, 193] width 84 height 11
click at [1044, 99] on link "Nieuwe feedback geven" at bounding box center [1038, 103] width 122 height 27
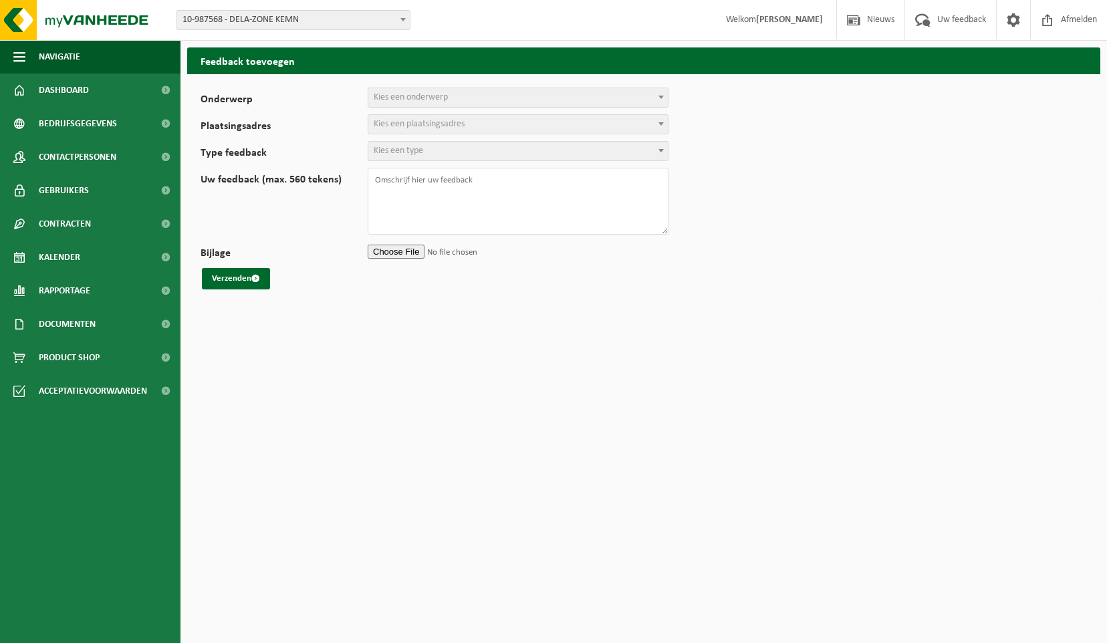
select select
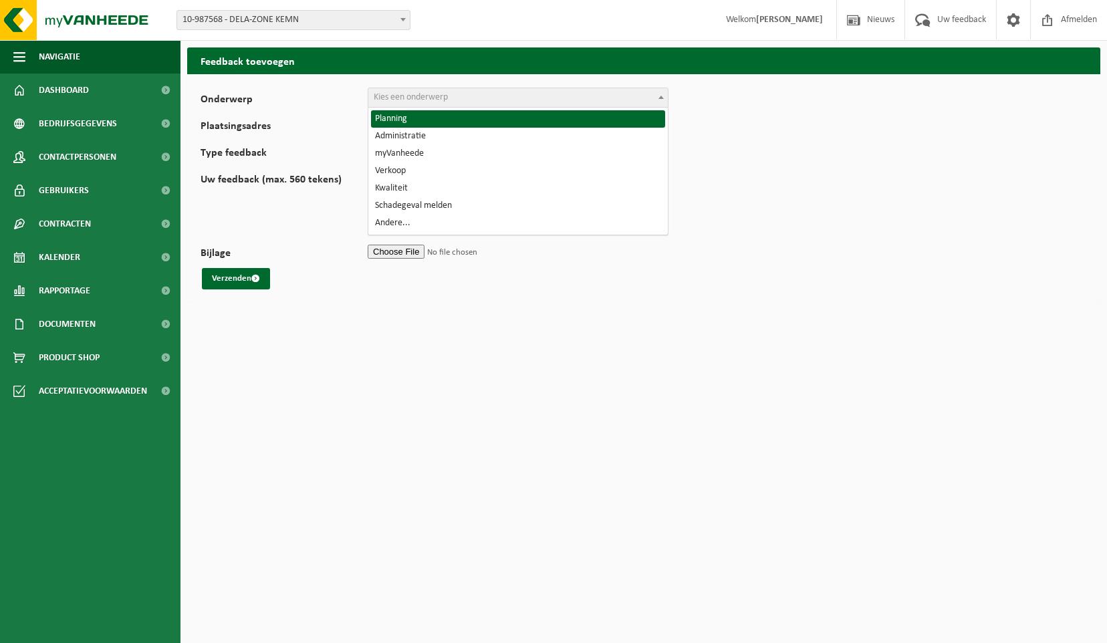
click at [660, 99] on span at bounding box center [660, 96] width 13 height 17
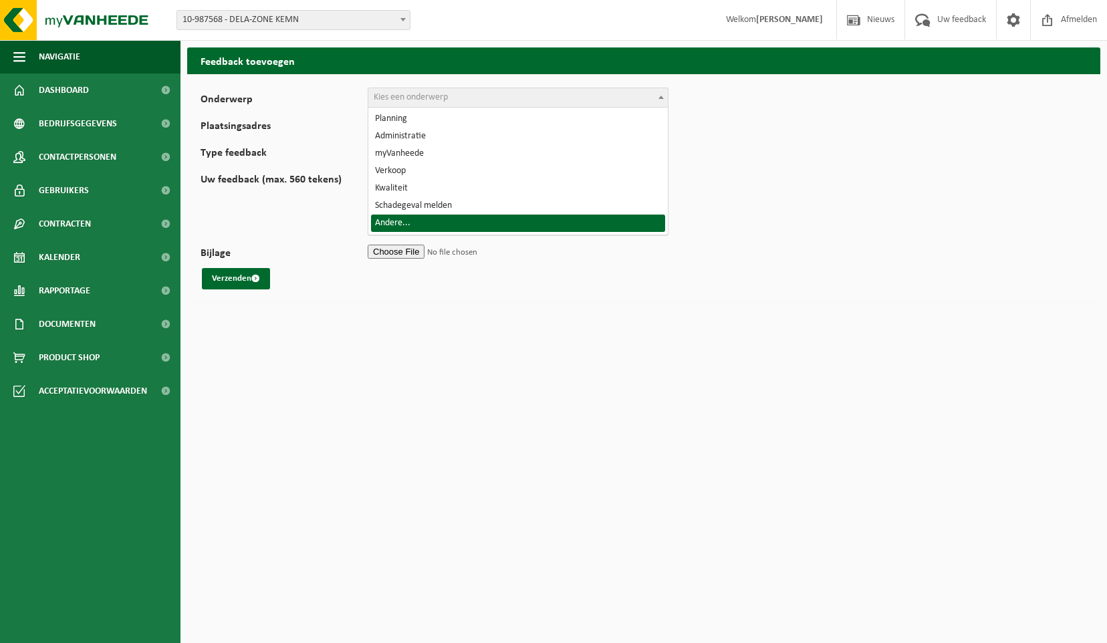
select select "32"
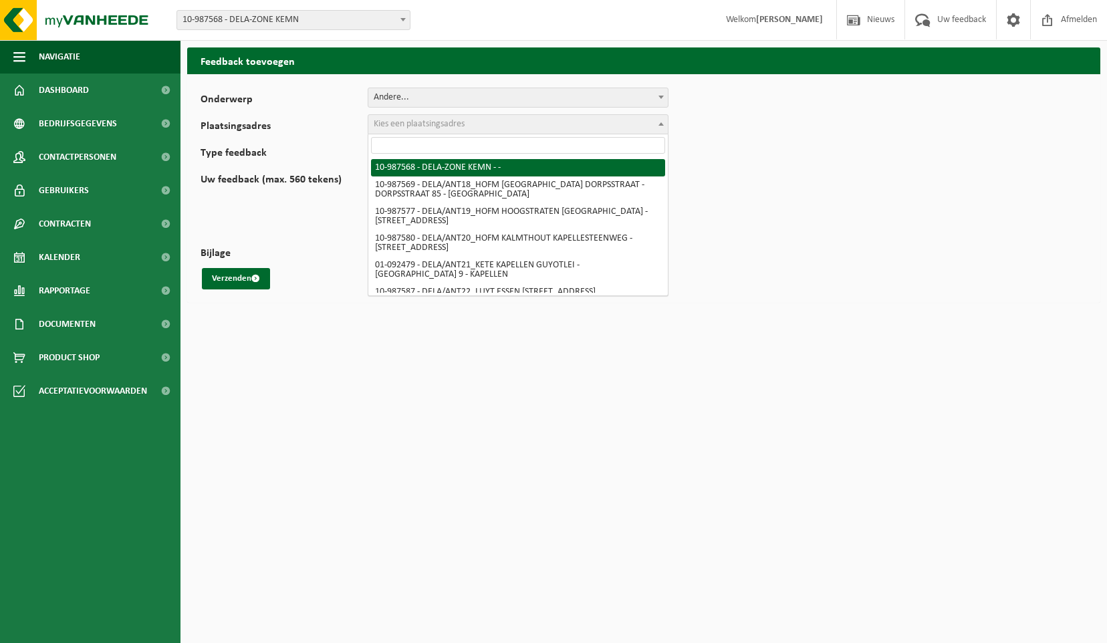
click at [656, 124] on span at bounding box center [660, 123] width 13 height 17
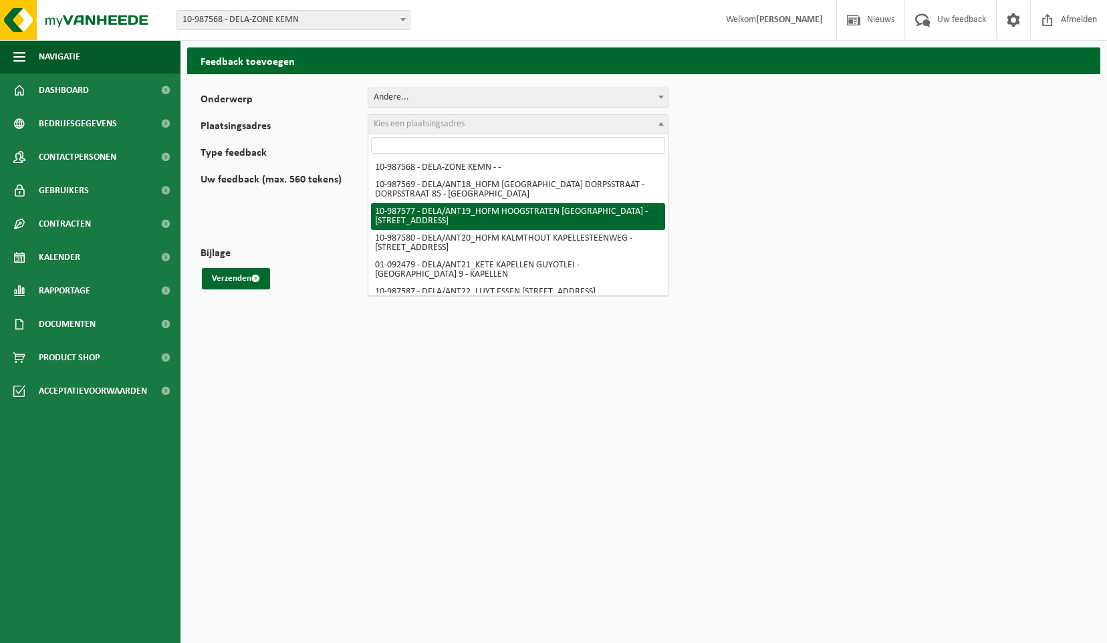
select select "167245"
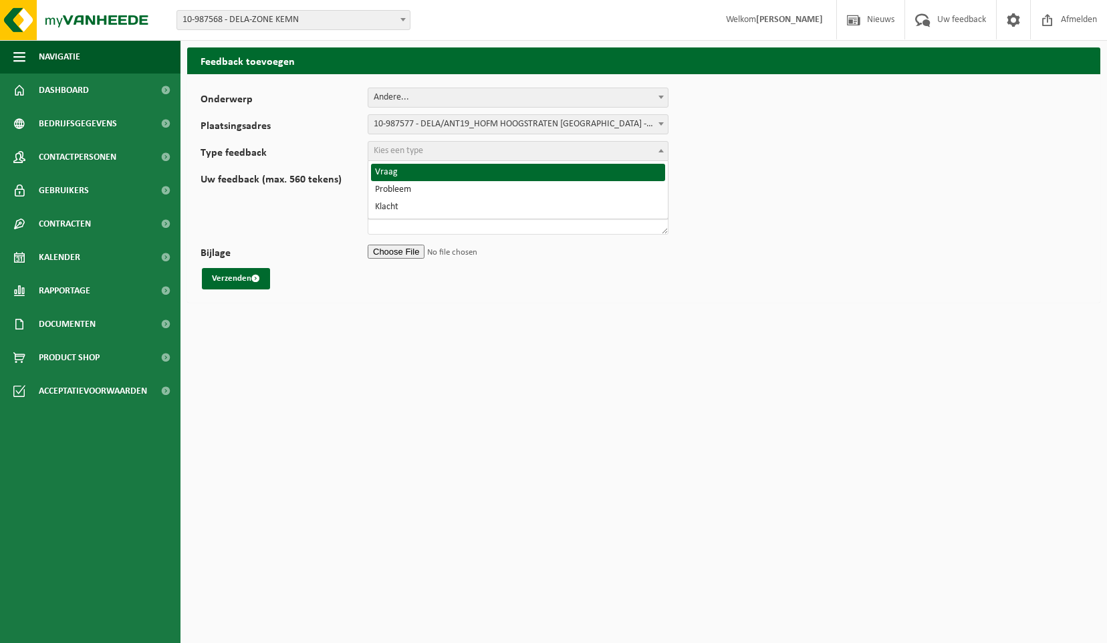
click at [661, 153] on span at bounding box center [660, 150] width 13 height 17
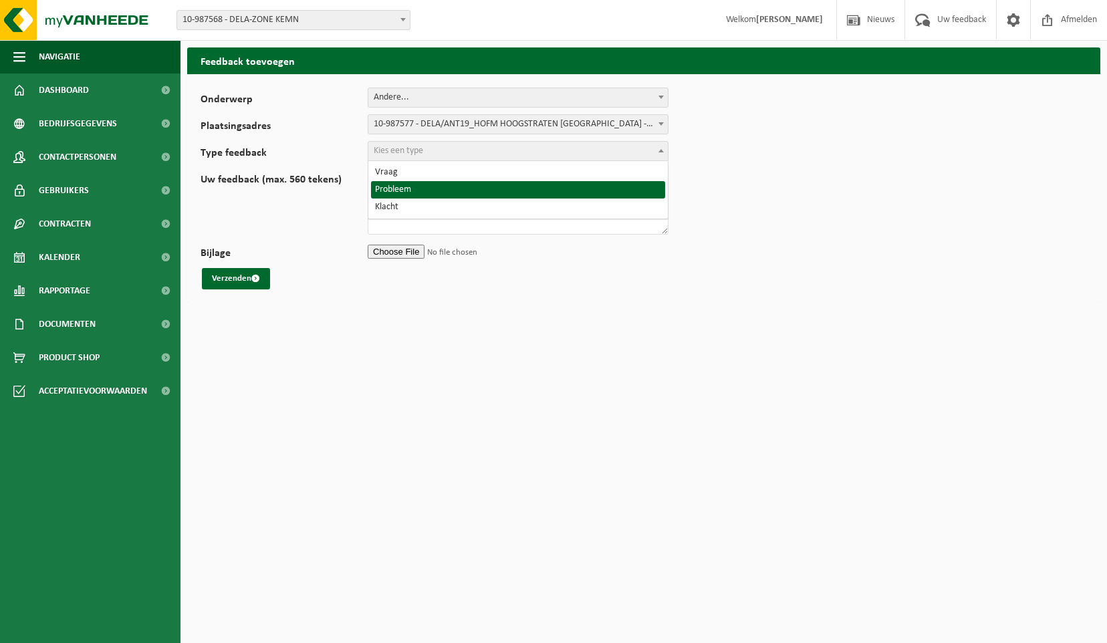
select select "ISS"
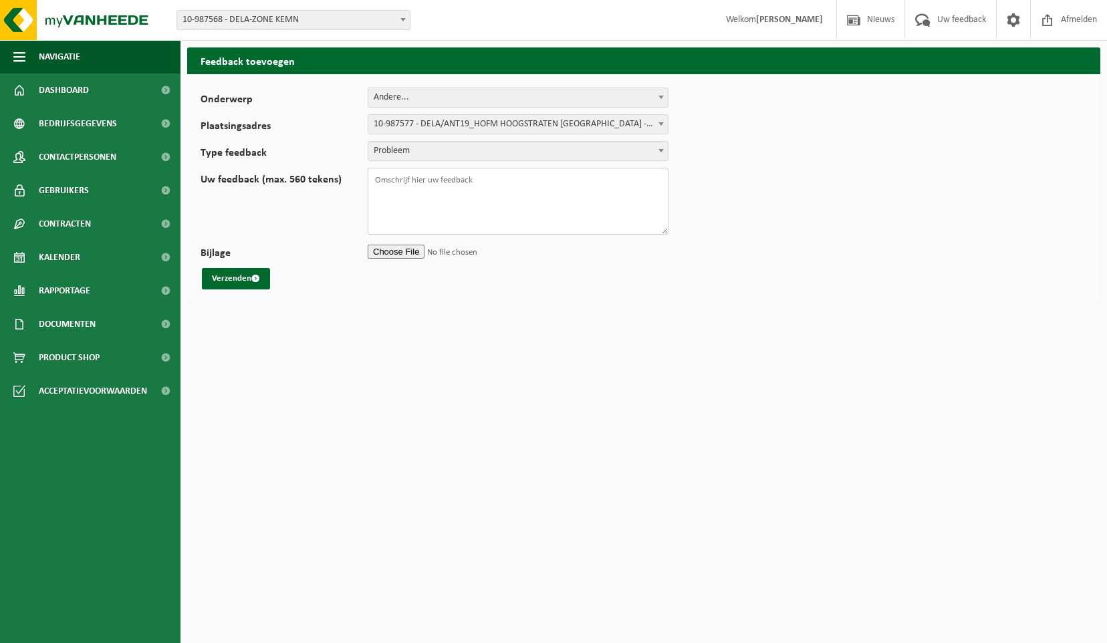
click at [487, 193] on textarea "Uw feedback (max. 560 tekens)" at bounding box center [518, 201] width 301 height 67
type textarea "M"
click at [396, 218] on textarea "Morgen maandag 8.9 hoeven jullie niet voor Hofmans DELA in Hoogstraten en Kalmt…" at bounding box center [518, 201] width 301 height 67
click at [451, 227] on textarea "Morgen maandag 8.9 hoeven jullie niet voor Hofmans DELA in Hoogstraten en Kalmt…" at bounding box center [518, 201] width 301 height 67
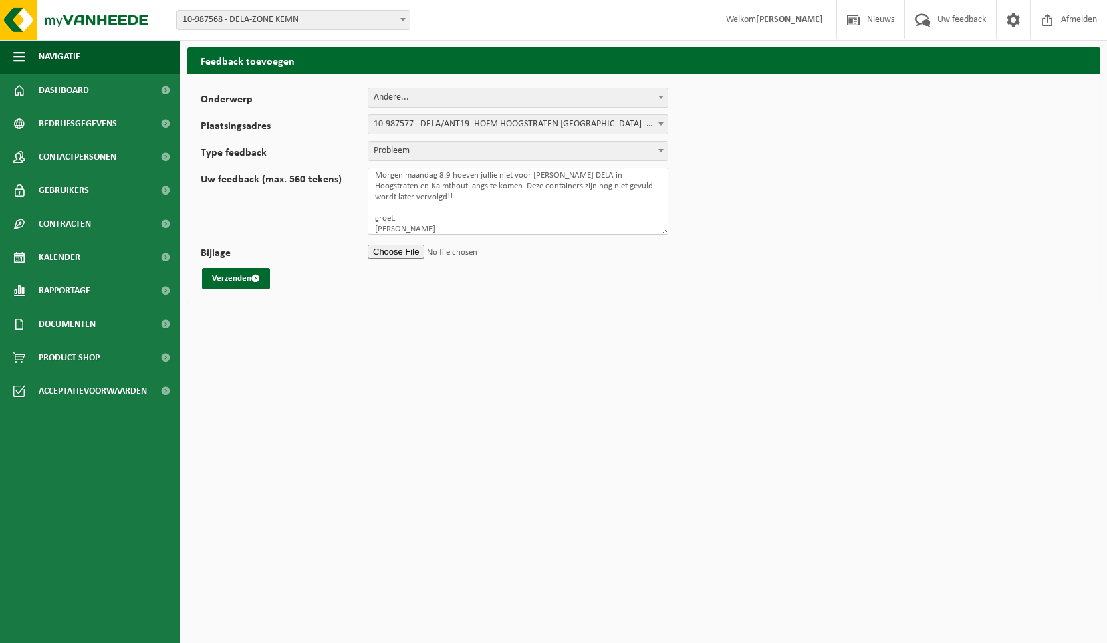
scroll to position [15, 0]
drag, startPoint x: 425, startPoint y: 226, endPoint x: 431, endPoint y: 256, distance: 30.7
click at [425, 229] on textarea "Morgen maandag 8.9 hoeven jullie niet voor Hofmans DELA in Hoogstraten en Kalmt…" at bounding box center [518, 201] width 301 height 67
click at [519, 225] on textarea "Morgen maandag 8.9 hoeven jullie niet voor Hofmans DELA in Hoogstraten en Kalmt…" at bounding box center [518, 201] width 301 height 67
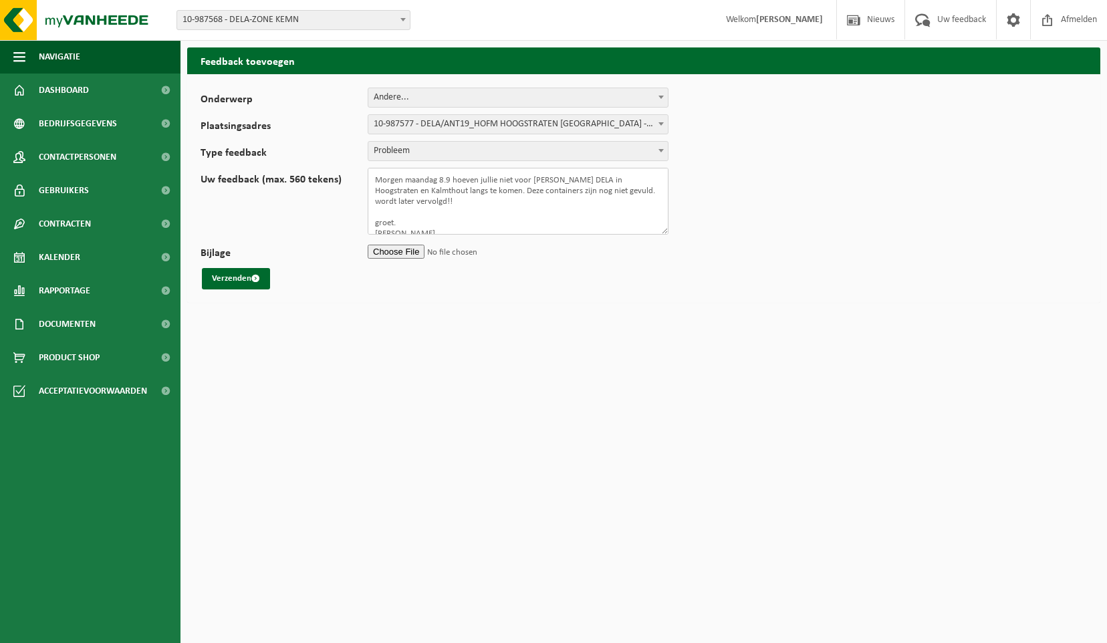
click at [374, 179] on textarea "Morgen maandag 8.9 hoeven jullie niet voor Hofmans DELA in Hoogstraten en Kalmt…" at bounding box center [518, 201] width 301 height 67
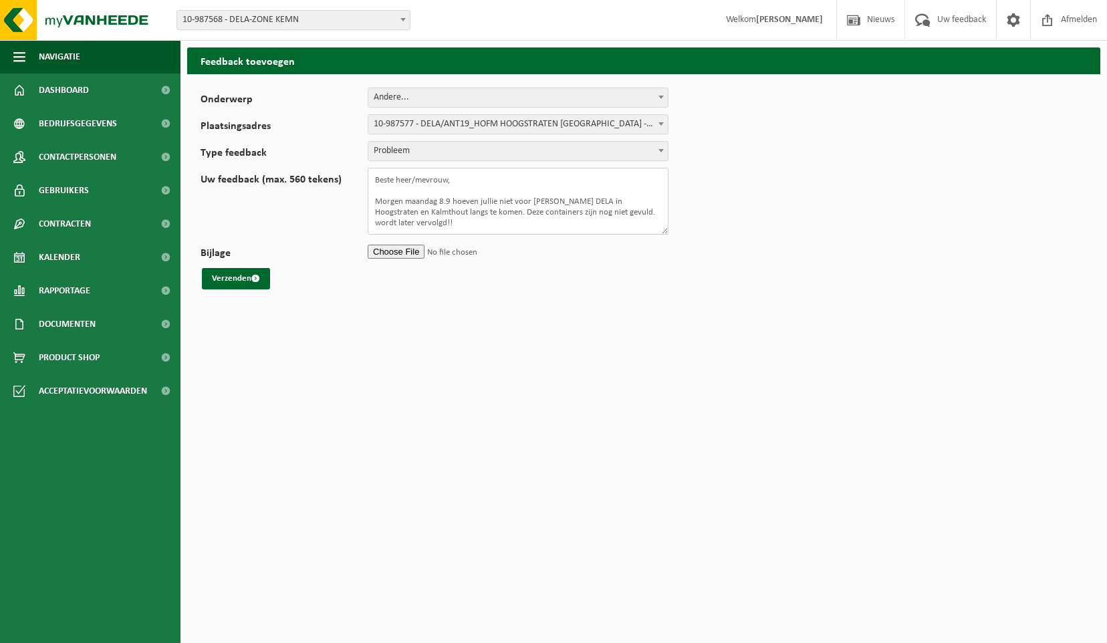
click at [469, 225] on textarea "Beste heer/mevrouw, Morgen maandag 8.9 hoeven jullie niet voor Hofmans DELA in …" at bounding box center [518, 201] width 301 height 67
drag, startPoint x: 466, startPoint y: 210, endPoint x: 468, endPoint y: 225, distance: 14.8
click at [467, 215] on textarea "Beste heer/mevrouw, Morgen maandag 8.9 hoeven jullie niet voor Hofmans DELA in …" at bounding box center [518, 201] width 301 height 67
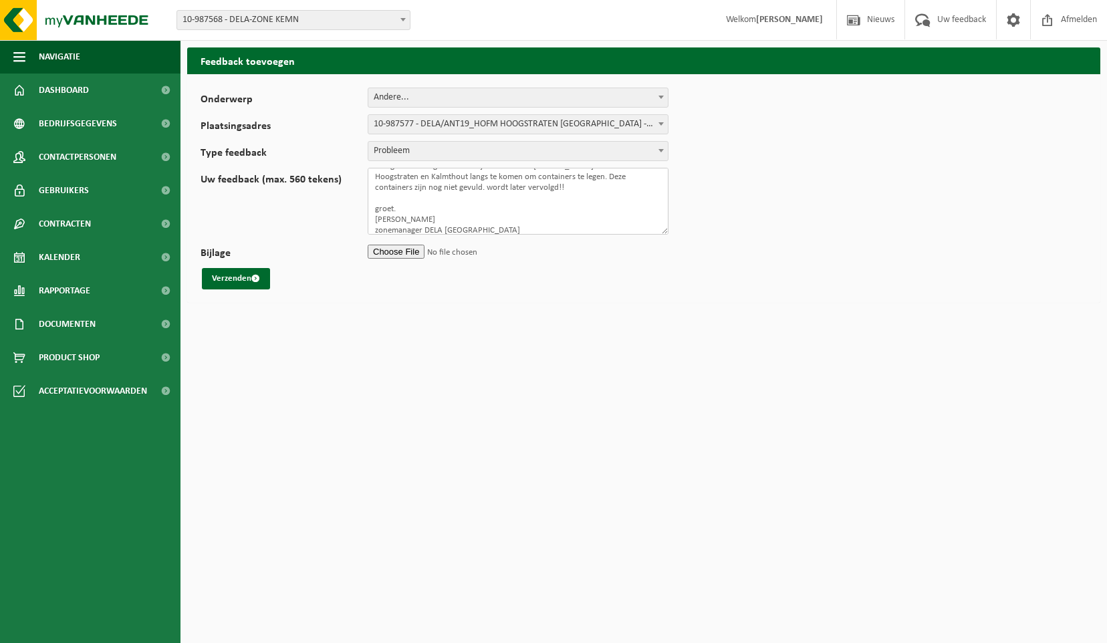
scroll to position [54, 0]
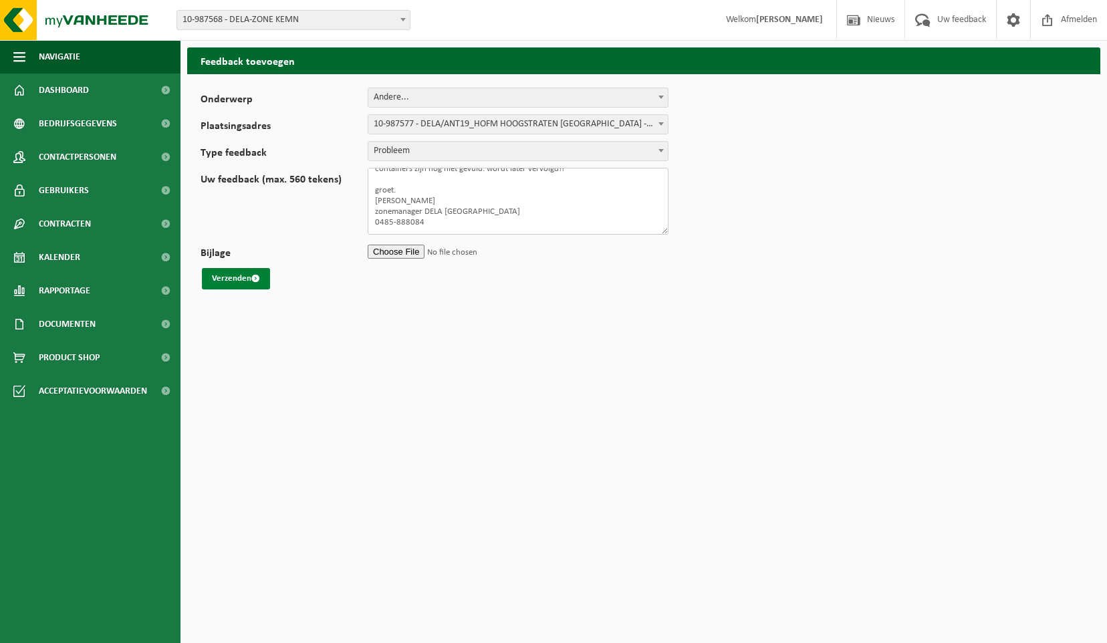
type textarea "Beste heer/mevrouw, Morgen maandag 8.9 hoeven jullie niet voor [PERSON_NAME] DE…"
click at [217, 273] on button "Verzenden" at bounding box center [236, 278] width 68 height 21
